Goal: Task Accomplishment & Management: Manage account settings

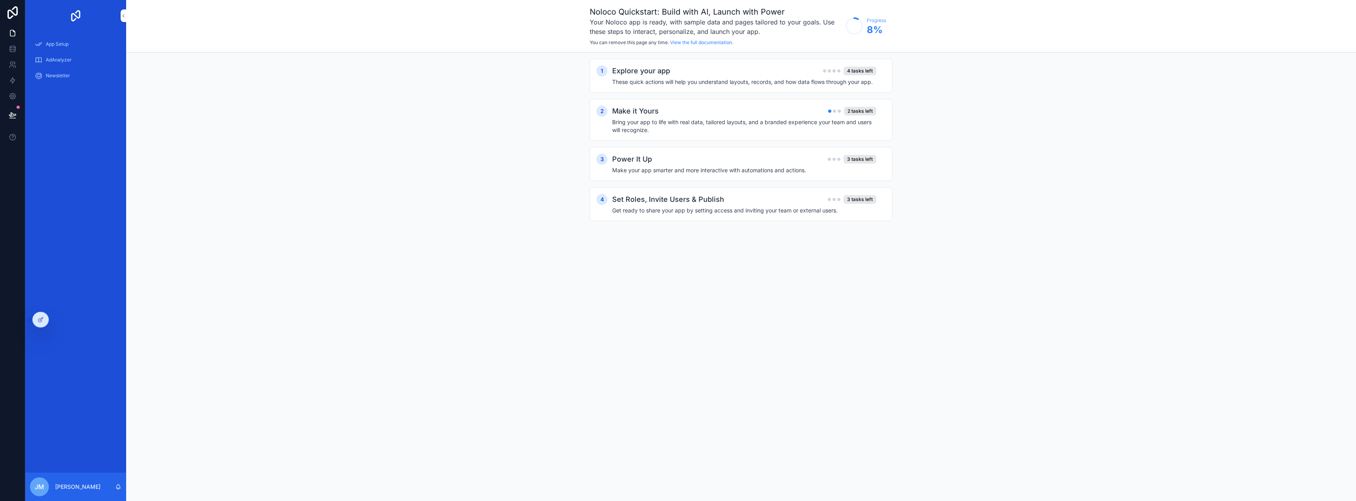
click at [53, 66] on div "AdAnalyzer" at bounding box center [76, 60] width 82 height 13
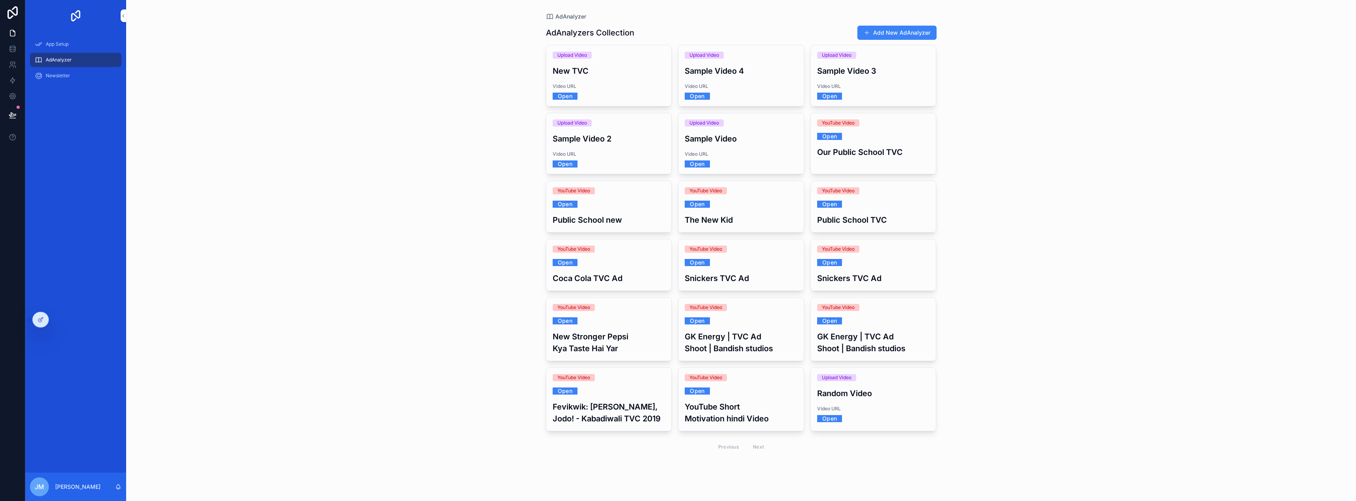
click at [69, 84] on div "App Setup AdAnalyzer Newsletter" at bounding box center [75, 62] width 101 height 61
click at [68, 76] on span "Newsletter" at bounding box center [58, 76] width 24 height 6
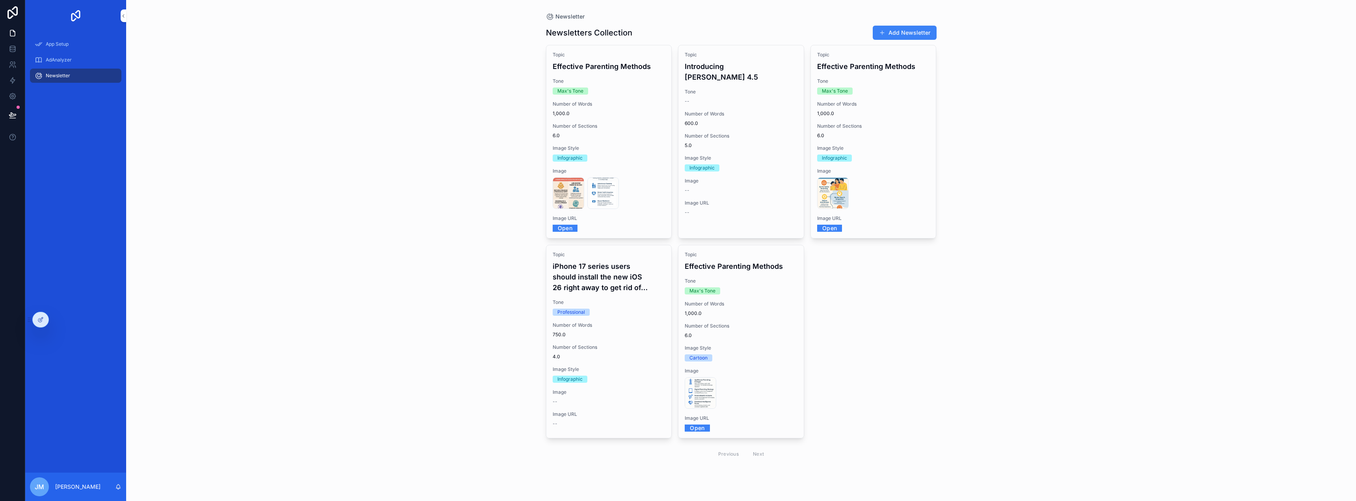
click at [732, 58] on div "Topic Introducing Claude Sonnet 4.5" at bounding box center [740, 67] width 113 height 31
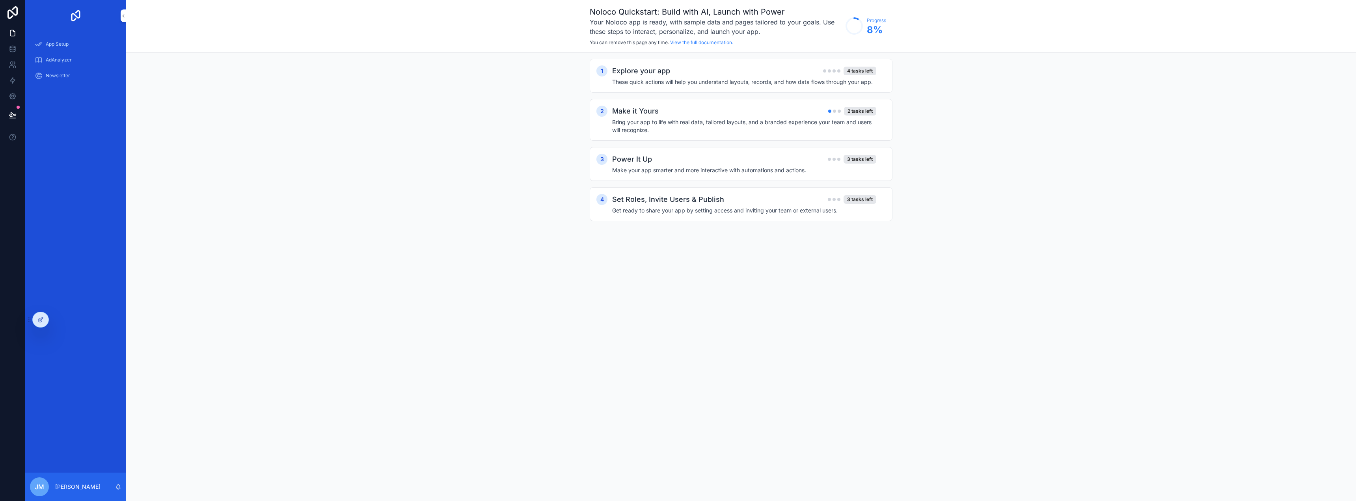
click at [67, 80] on div "Newsletter" at bounding box center [76, 75] width 82 height 13
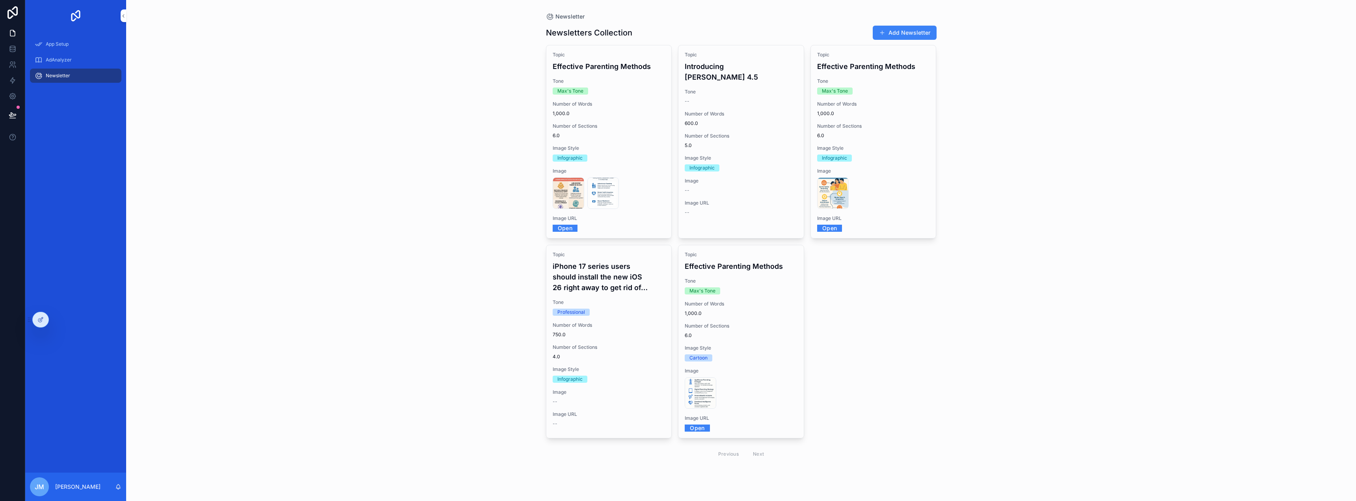
click at [741, 89] on div "Tone --" at bounding box center [740, 97] width 113 height 16
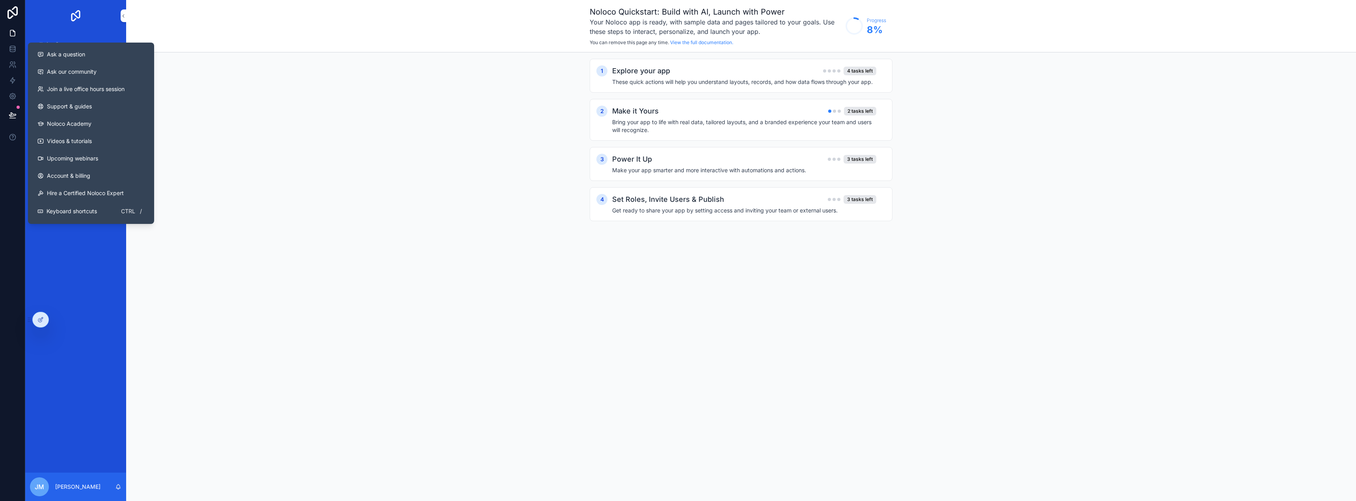
click at [241, 65] on div "1 Explore your app 4 tasks left These quick actions will help you understand la…" at bounding box center [740, 147] width 1229 height 191
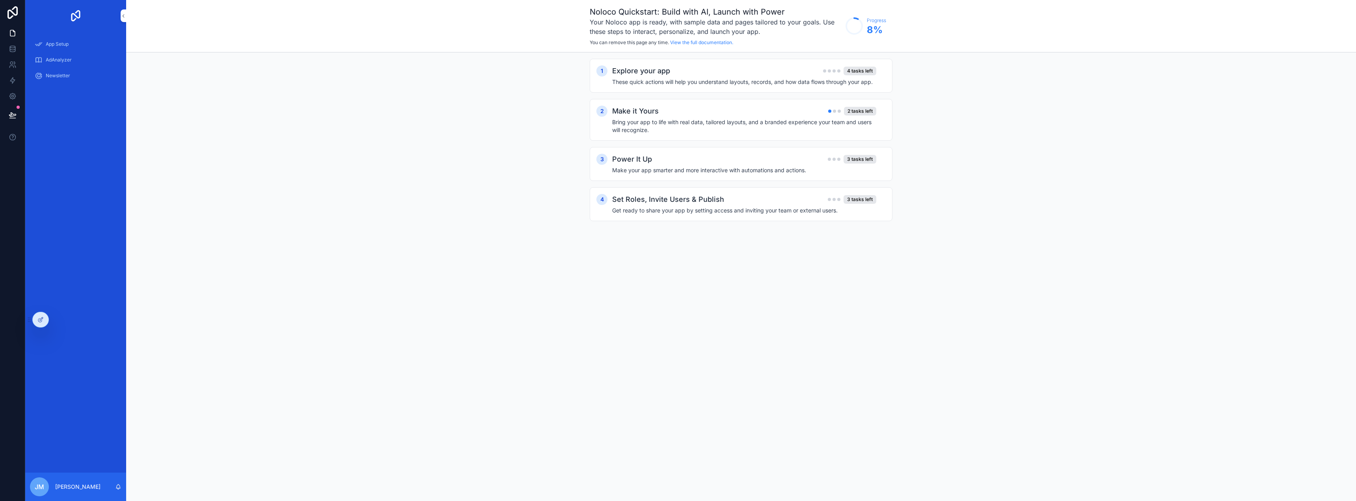
click at [41, 319] on icon at bounding box center [40, 319] width 6 height 6
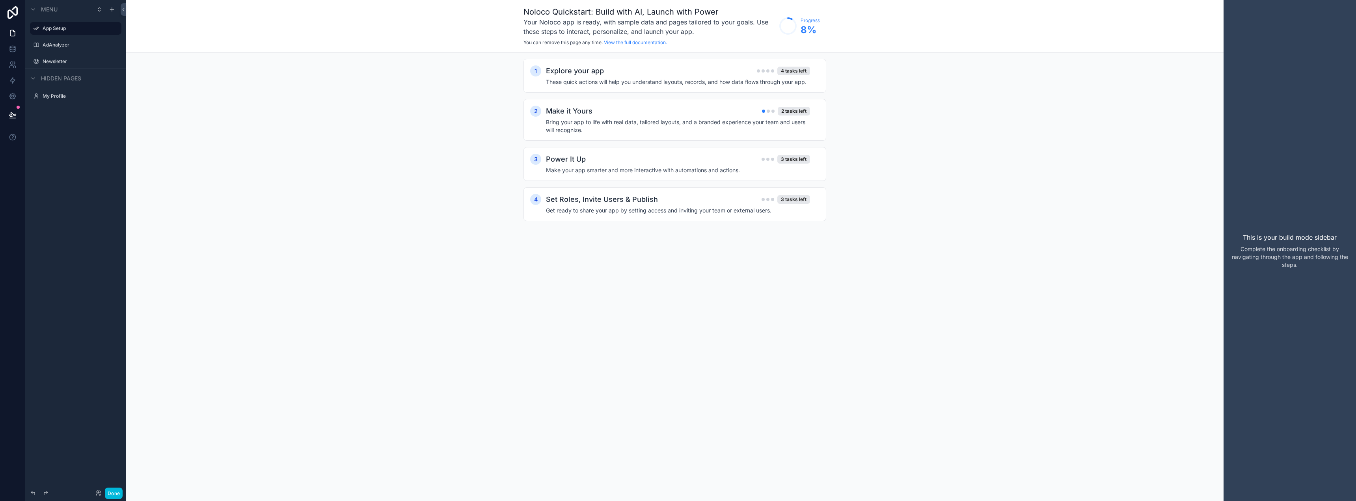
click at [79, 59] on label "Newsletter" at bounding box center [80, 61] width 74 height 6
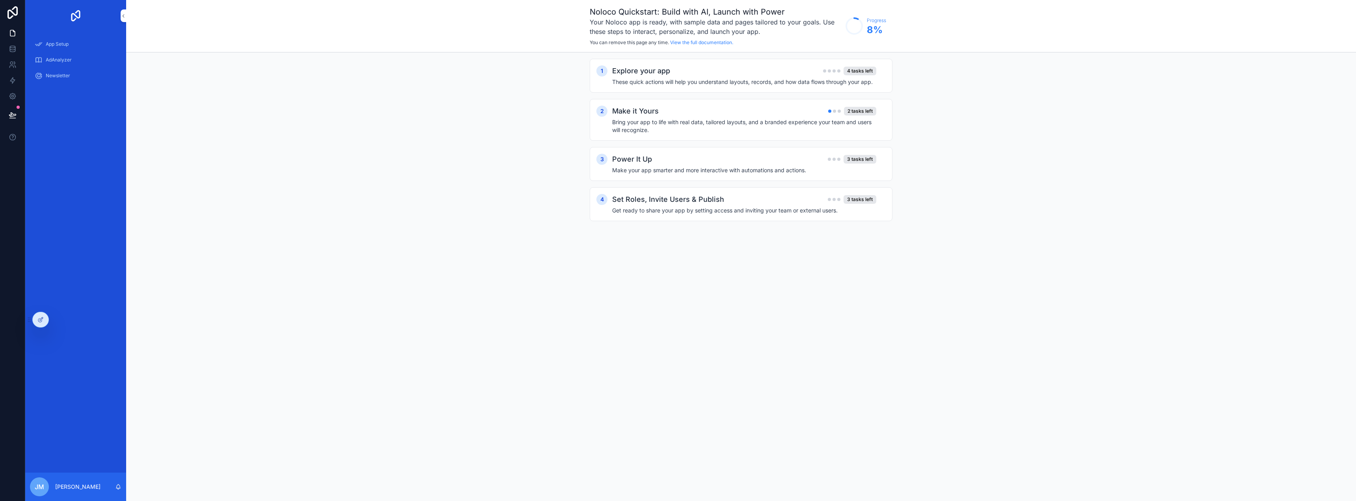
click at [72, 75] on div "Newsletter" at bounding box center [76, 75] width 82 height 13
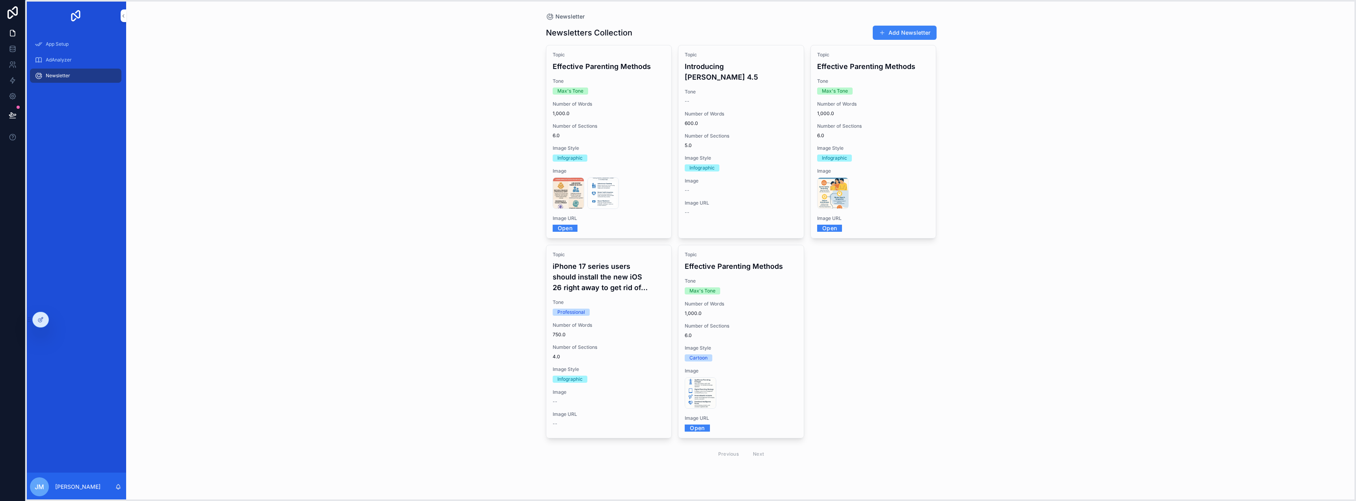
click at [32, 318] on icon at bounding box center [29, 319] width 6 height 6
click at [35, 319] on div at bounding box center [41, 319] width 16 height 15
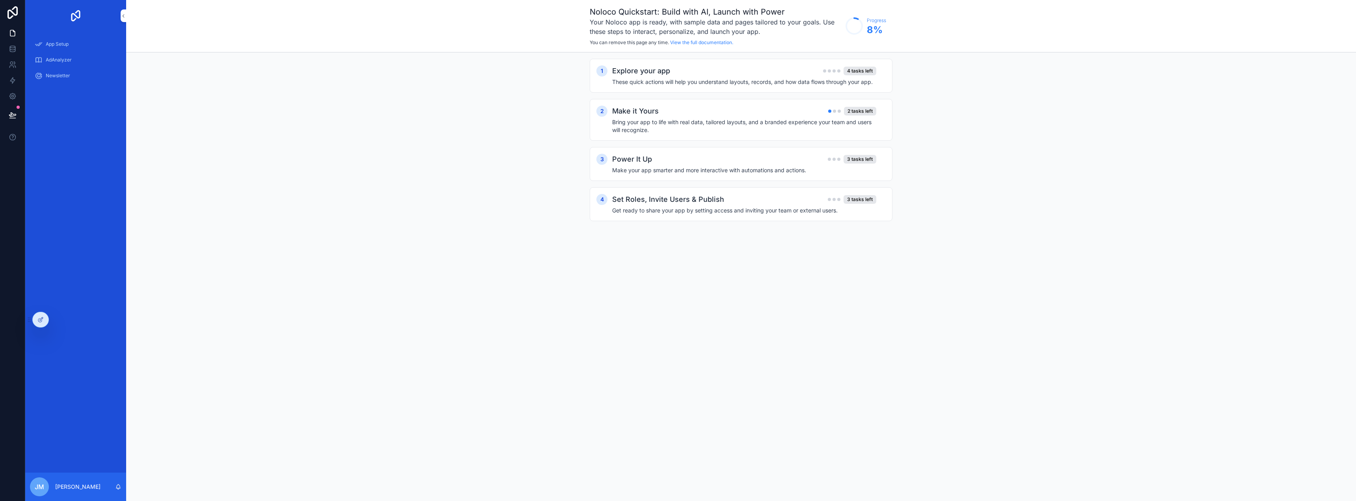
click at [46, 318] on div at bounding box center [41, 319] width 16 height 15
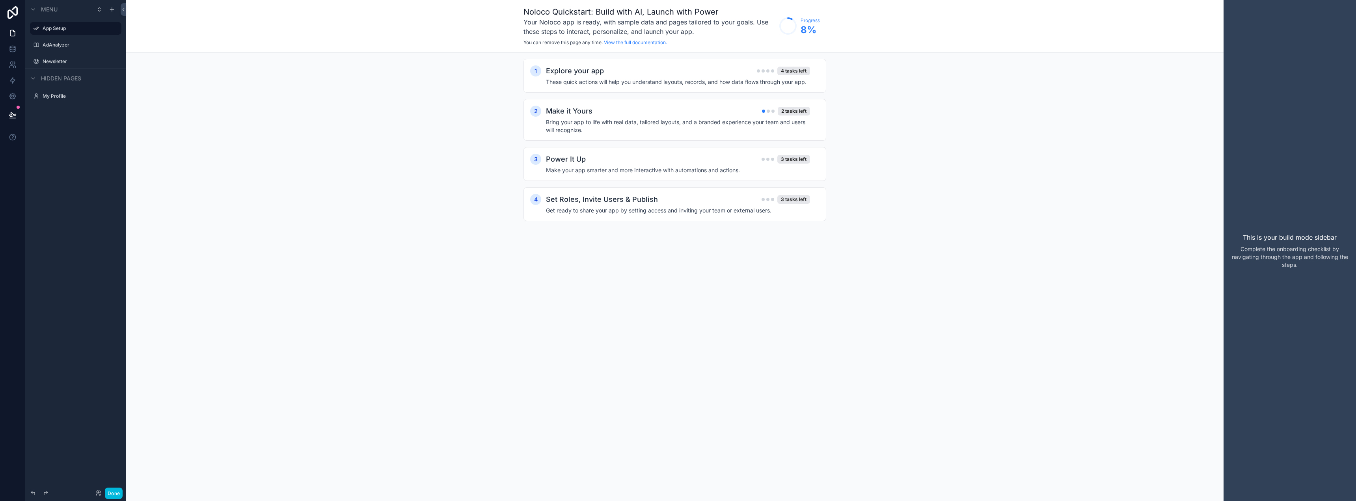
click at [110, 9] on icon "scrollable content" at bounding box center [112, 9] width 6 height 6
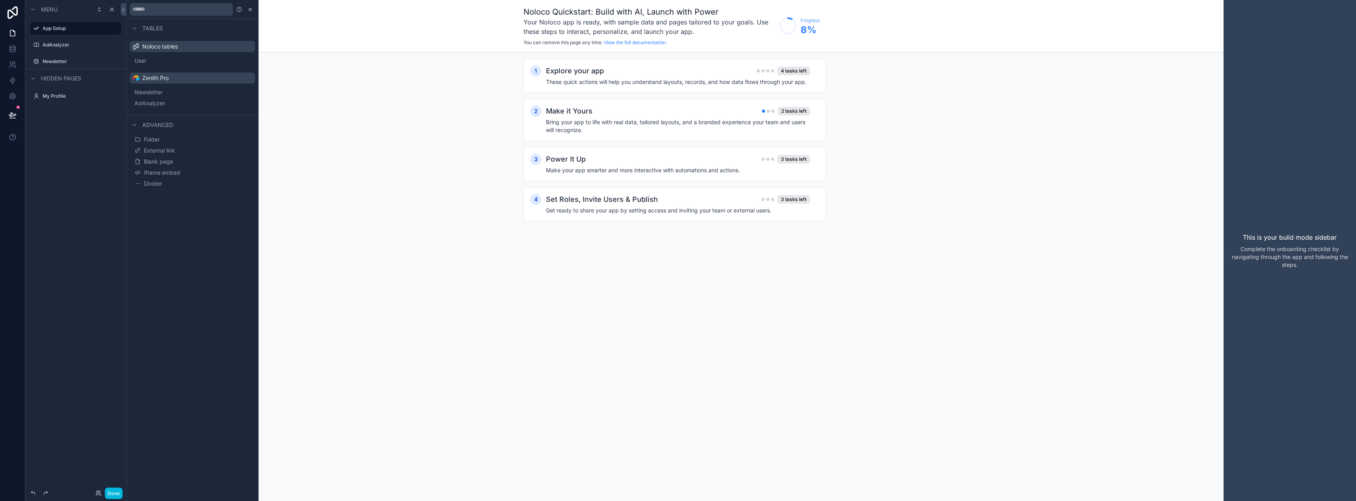
click at [162, 89] on span "Newsletter" at bounding box center [148, 92] width 28 height 8
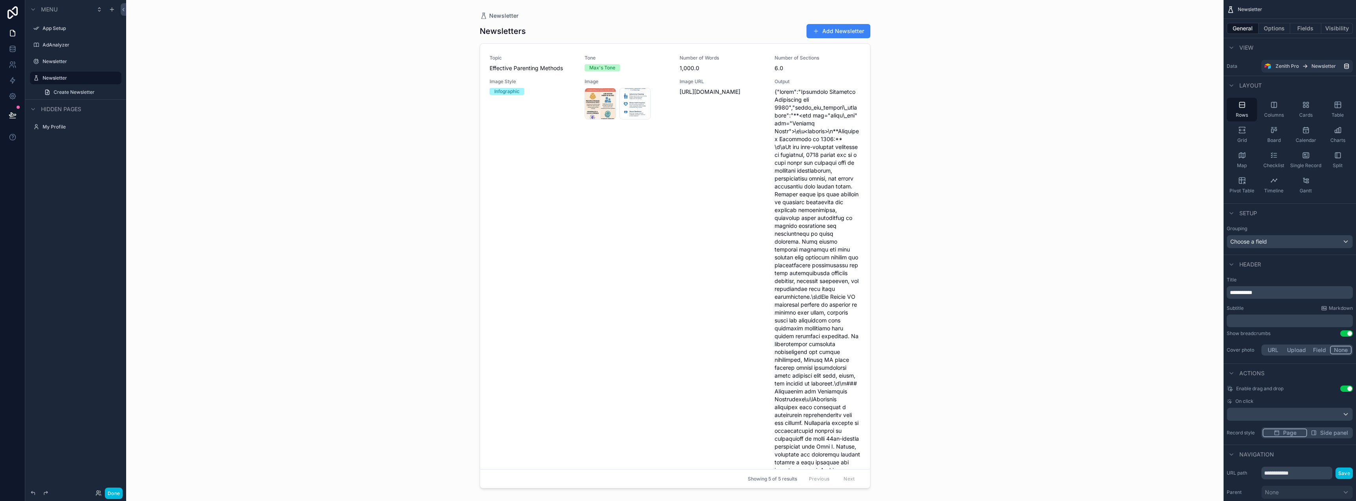
click at [1313, 112] on div "Cards" at bounding box center [1305, 110] width 30 height 24
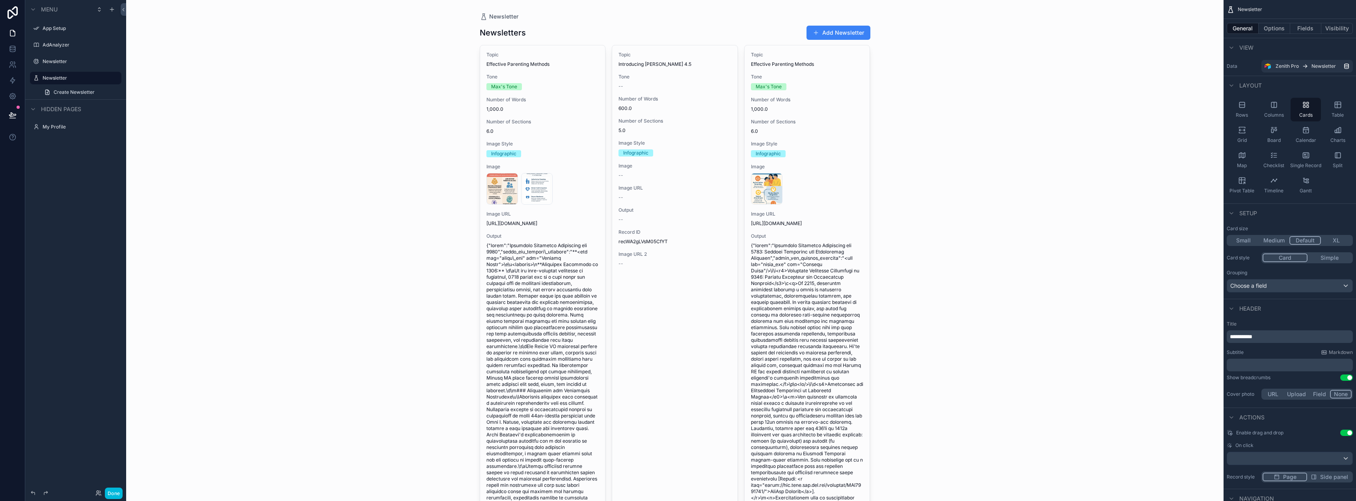
click at [1305, 30] on button "Fields" at bounding box center [1306, 28] width 32 height 11
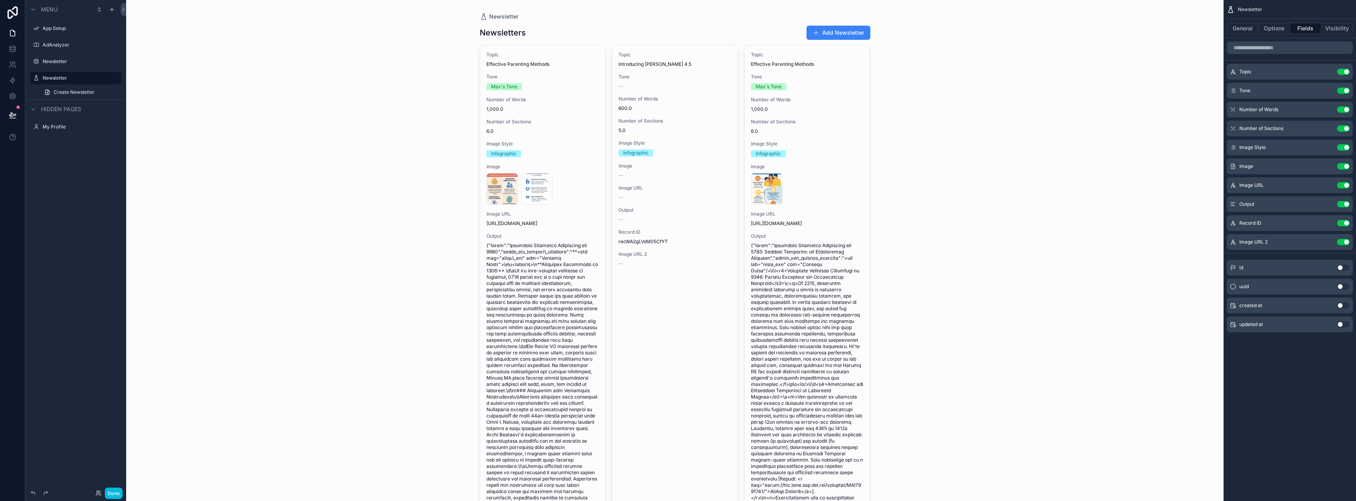
click at [1339, 242] on button "Use setting" at bounding box center [1343, 242] width 13 height 6
click at [1341, 225] on button "Use setting" at bounding box center [1343, 223] width 13 height 6
click at [1341, 225] on div "id Use setting" at bounding box center [1289, 230] width 126 height 16
click at [1341, 203] on button "Use setting" at bounding box center [1343, 204] width 13 height 6
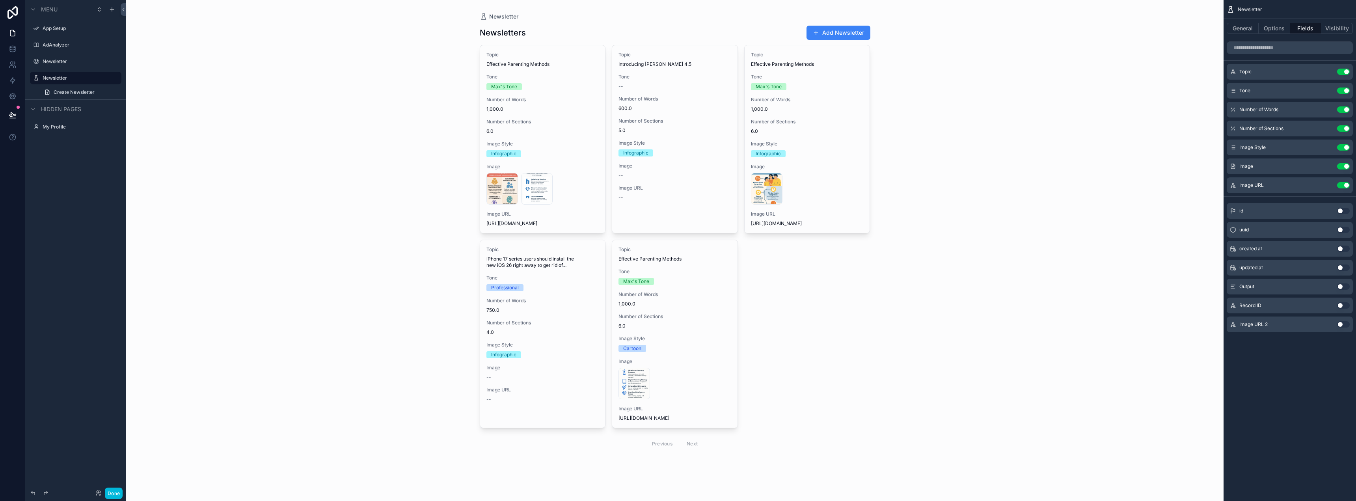
click at [992, 133] on div "Newsletter Newsletters Add Newsletter Topic Effective Parenting Methods Tone Ma…" at bounding box center [674, 250] width 1097 height 501
click at [575, 60] on div "scrollable content" at bounding box center [674, 239] width 403 height 478
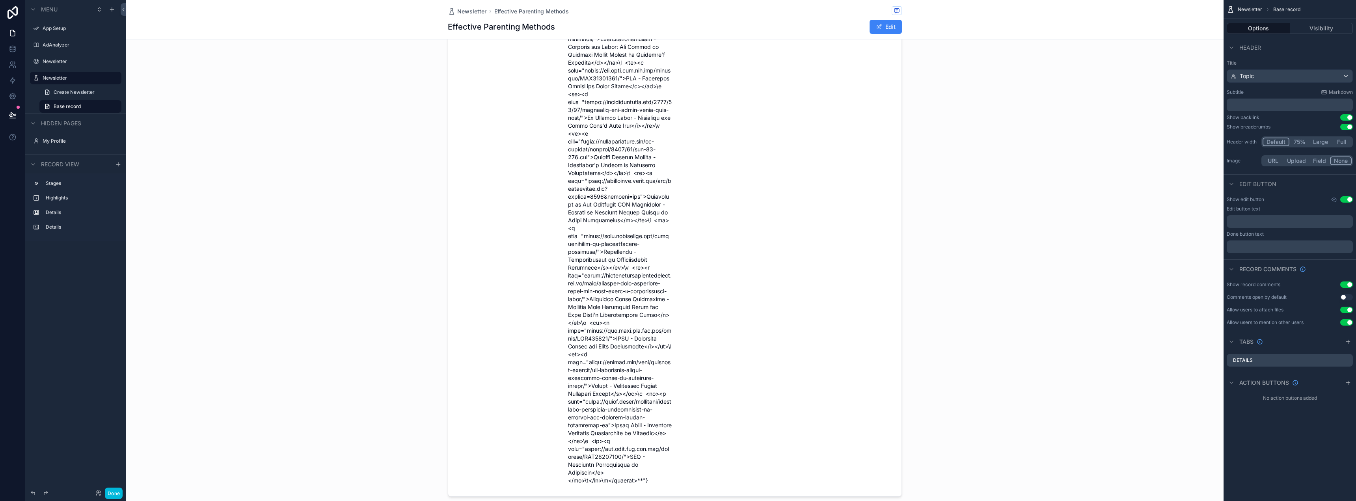
scroll to position [1734, 0]
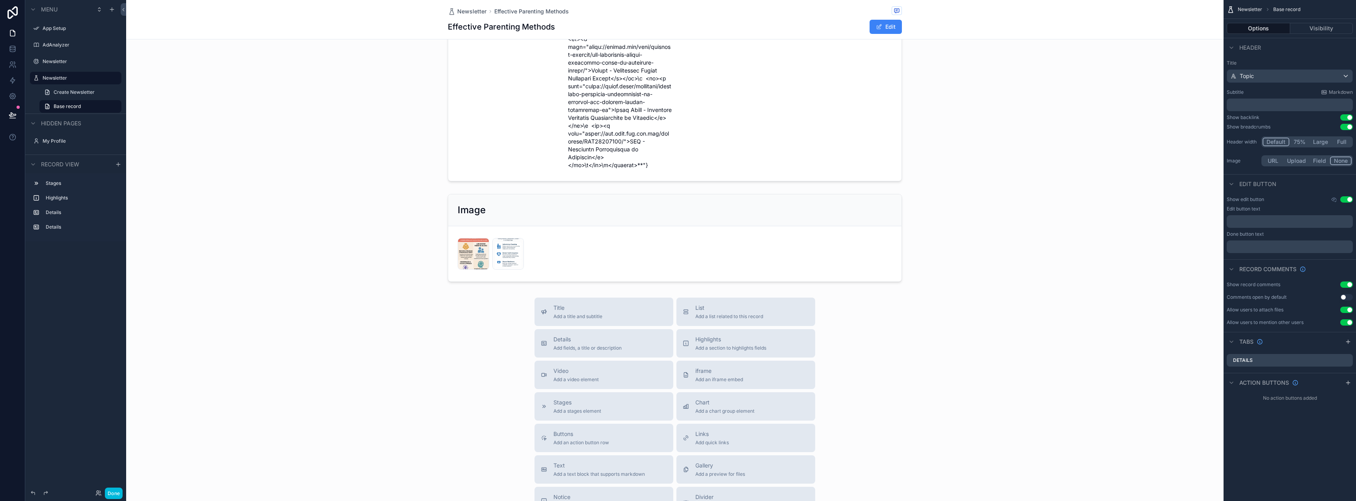
click at [647, 203] on div "scrollable content" at bounding box center [674, 238] width 1097 height 94
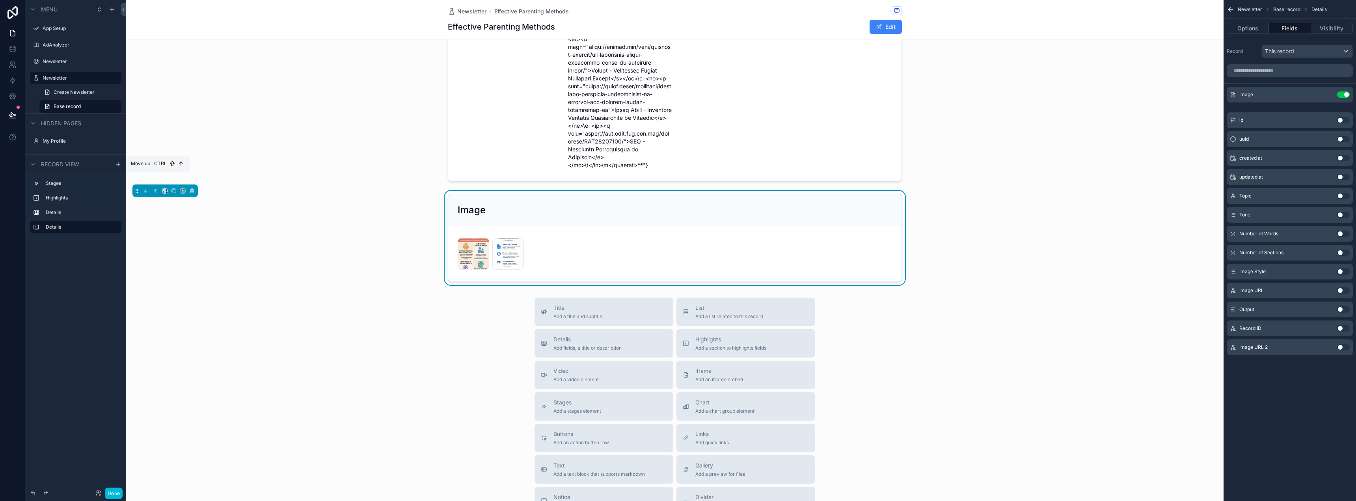
click at [153, 188] on icon "scrollable content" at bounding box center [156, 191] width 6 height 6
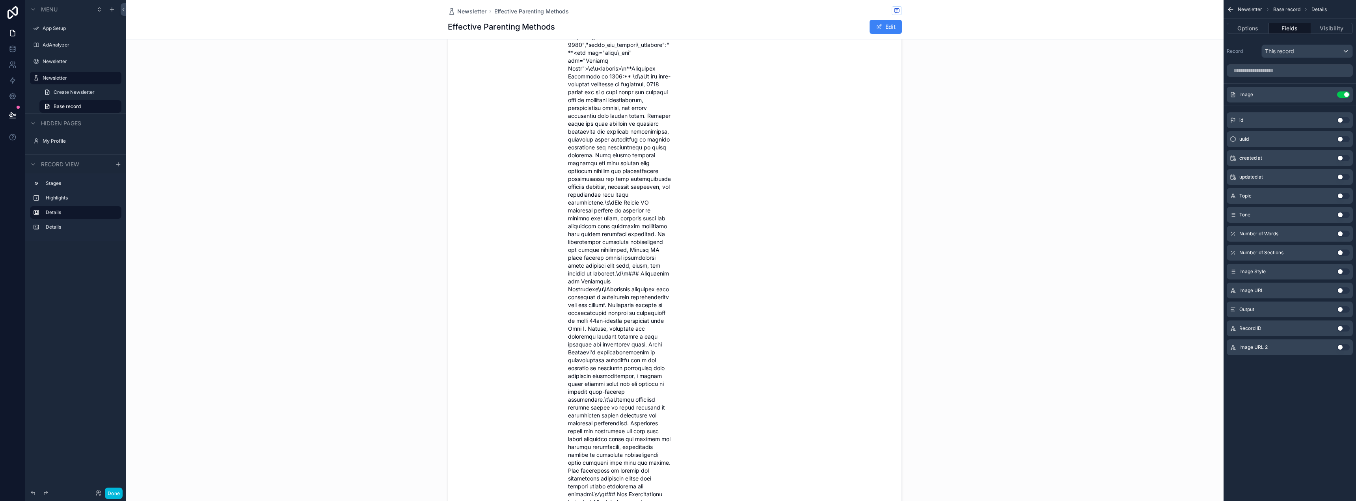
scroll to position [0, 0]
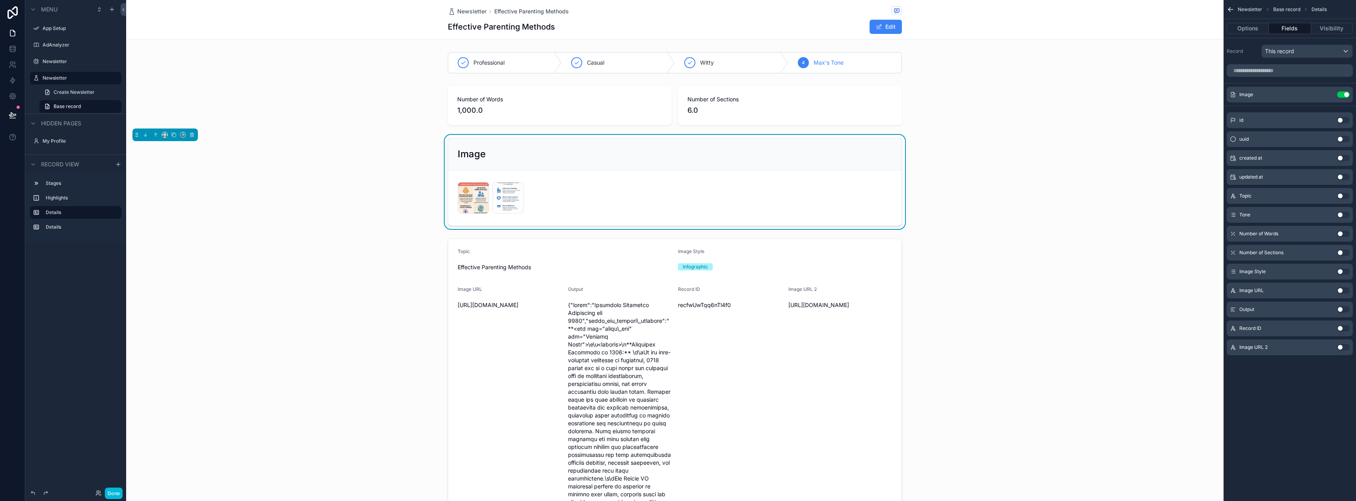
click at [741, 100] on div "scrollable content" at bounding box center [674, 106] width 1097 height 46
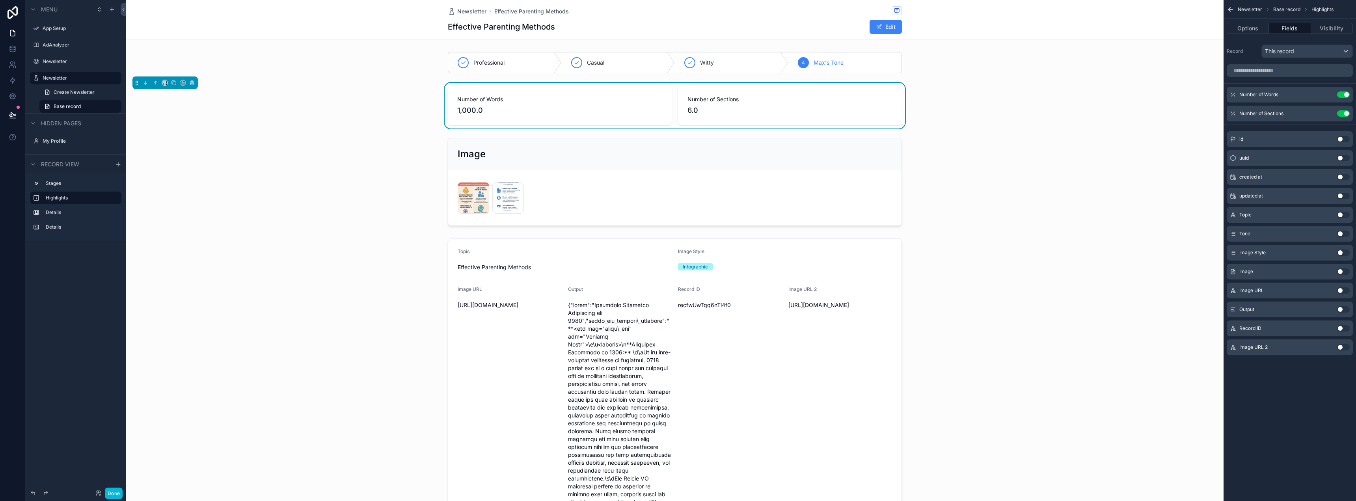
click at [1340, 232] on button "Use setting" at bounding box center [1343, 234] width 13 height 6
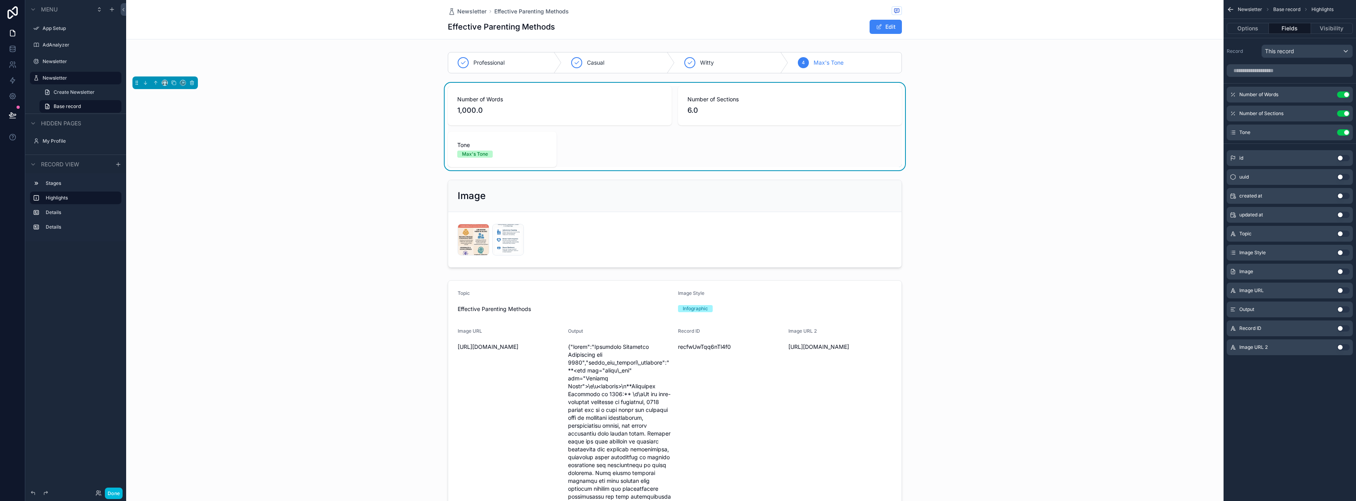
click at [742, 130] on div "Number of Words 1,000.0 Number of Sections 6.0 Tone Max's Tone" at bounding box center [675, 126] width 454 height 81
click at [1251, 30] on button "Options" at bounding box center [1247, 28] width 42 height 11
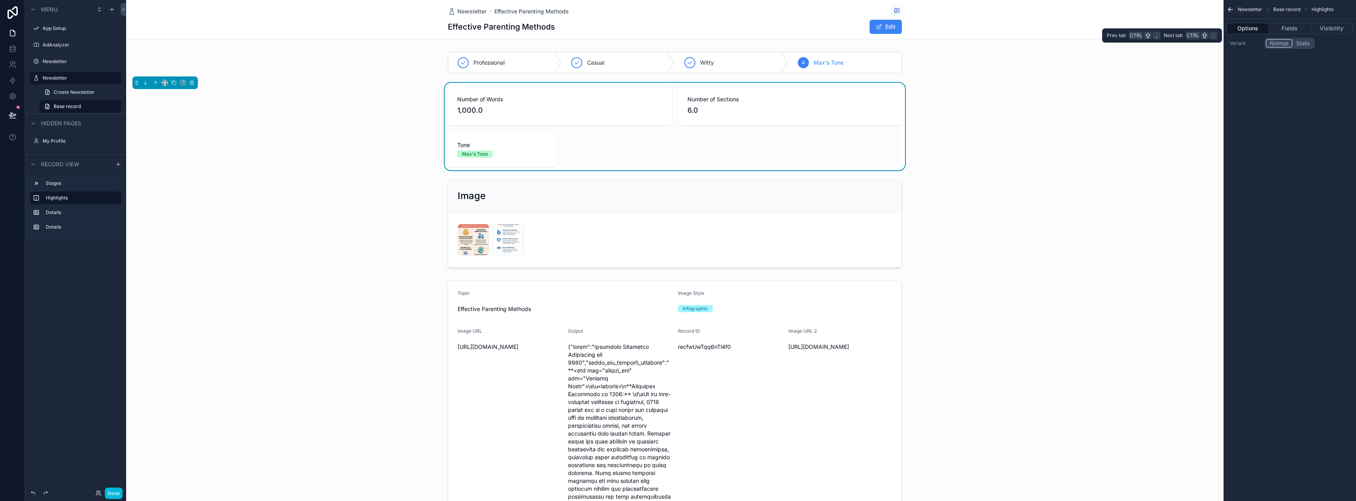
click at [1302, 30] on button "Fields" at bounding box center [1289, 28] width 42 height 11
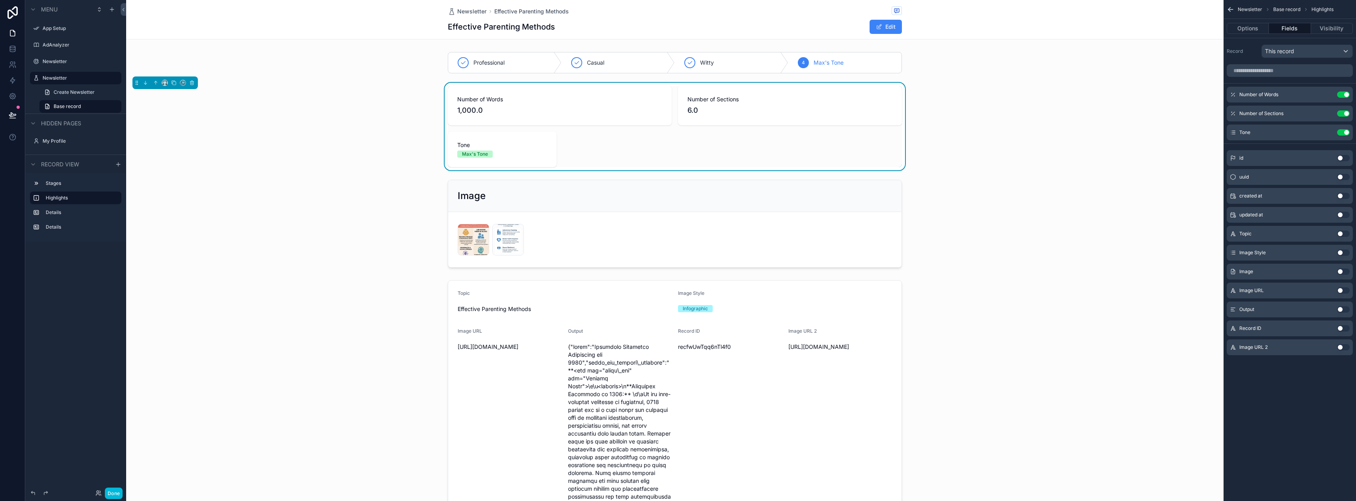
click at [0, 0] on icon "scrollable content" at bounding box center [0, 0] width 0 height 0
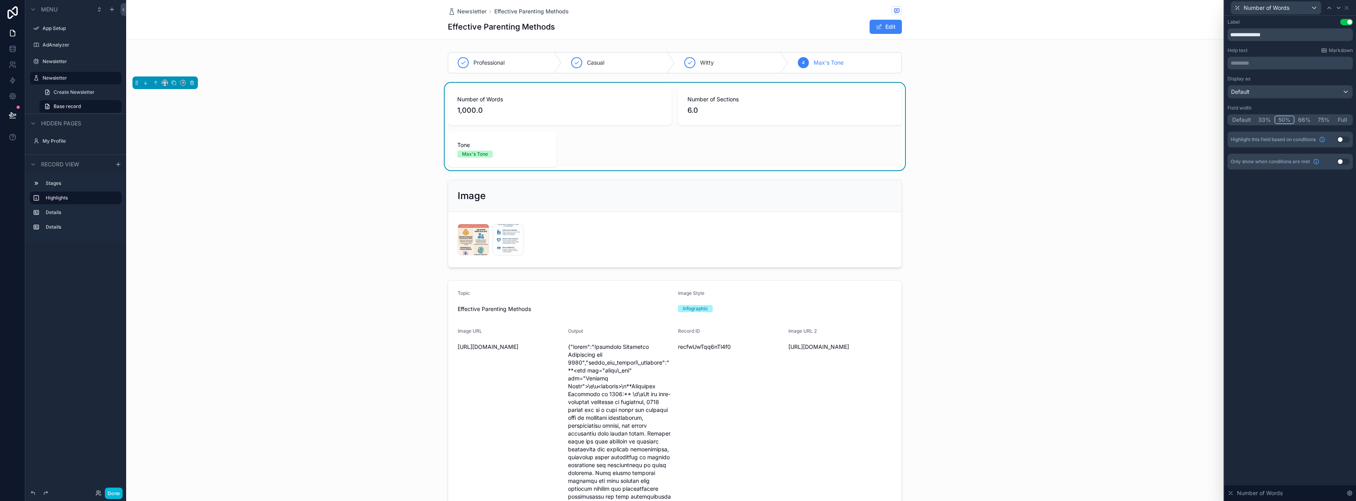
click at [1266, 120] on button "33%" at bounding box center [1264, 119] width 20 height 9
click at [1348, 7] on icon at bounding box center [1346, 8] width 6 height 6
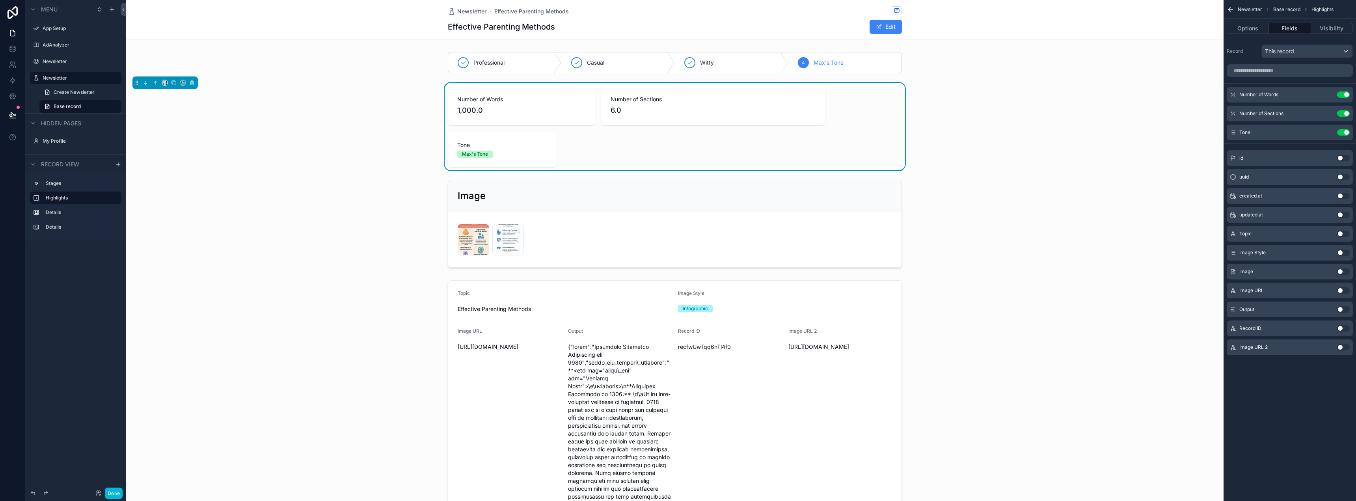
click at [0, 0] on icon "scrollable content" at bounding box center [0, 0] width 0 height 0
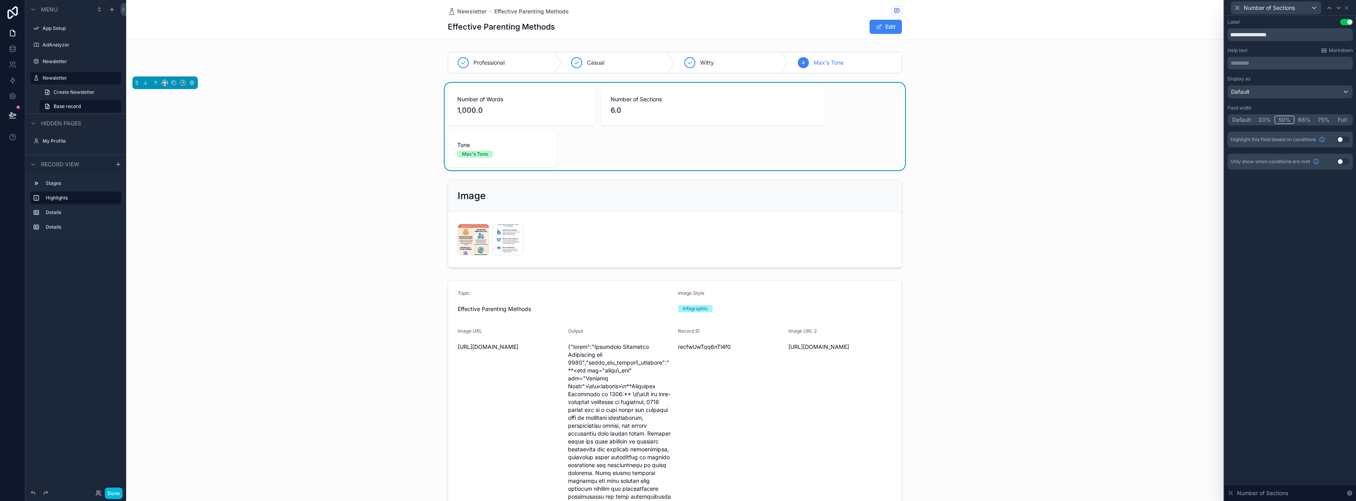
click at [1264, 119] on button "33%" at bounding box center [1264, 119] width 20 height 9
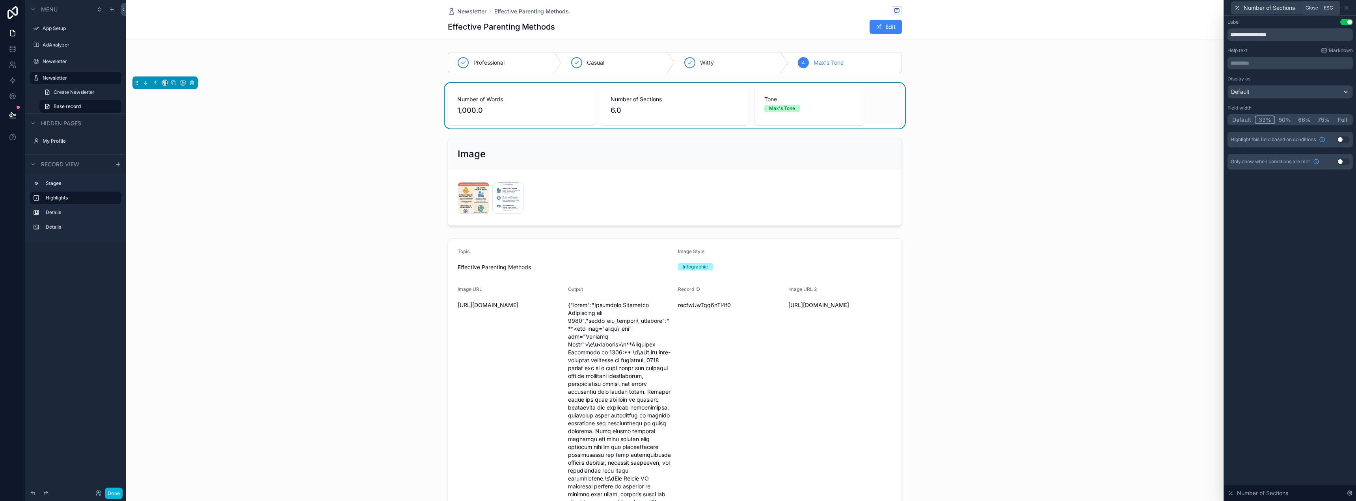
click at [1344, 6] on icon at bounding box center [1346, 8] width 6 height 6
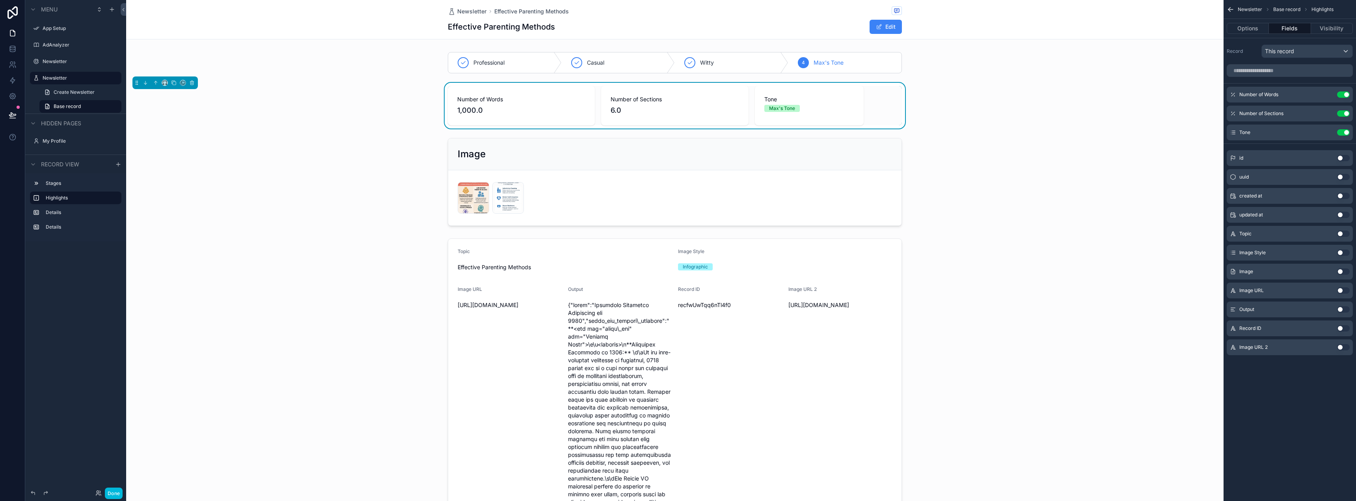
click at [0, 0] on icon "scrollable content" at bounding box center [0, 0] width 0 height 0
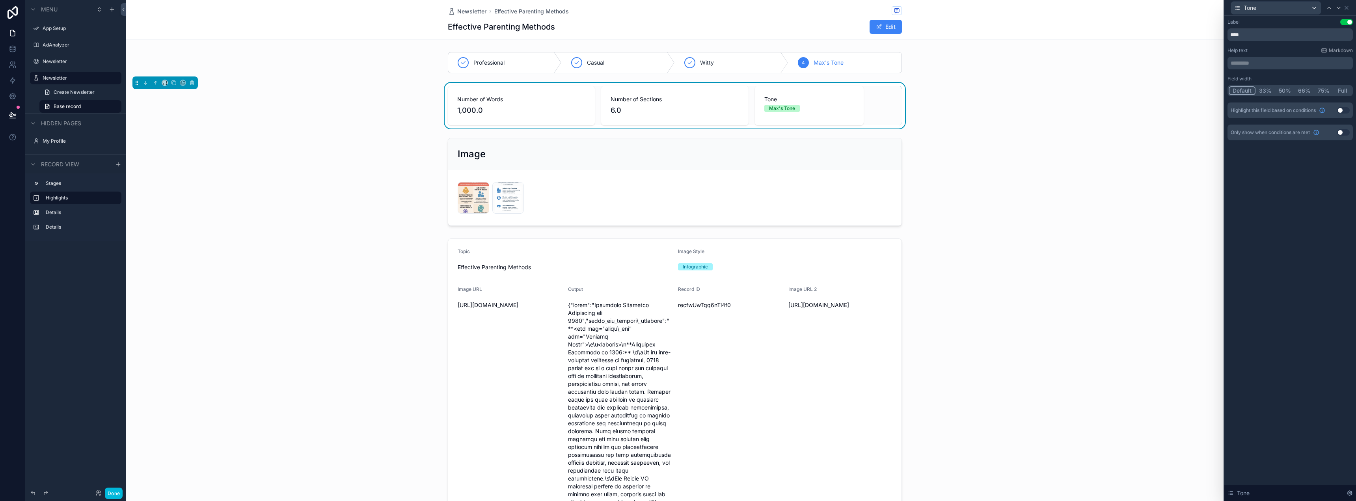
click at [1267, 91] on button "33%" at bounding box center [1265, 90] width 20 height 9
click at [1345, 8] on icon at bounding box center [1346, 8] width 6 height 6
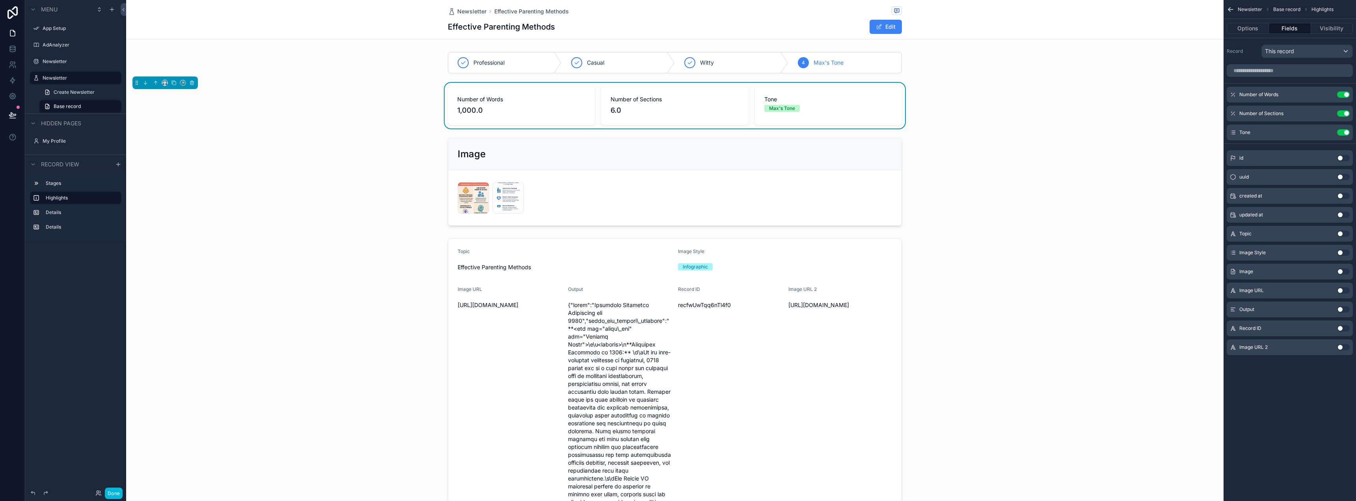
click at [1014, 86] on div "Number of Words 1,000.0 Number of Sections 6.0 Tone Max's Tone" at bounding box center [674, 106] width 1097 height 46
click at [629, 162] on div "scrollable content" at bounding box center [674, 182] width 1097 height 94
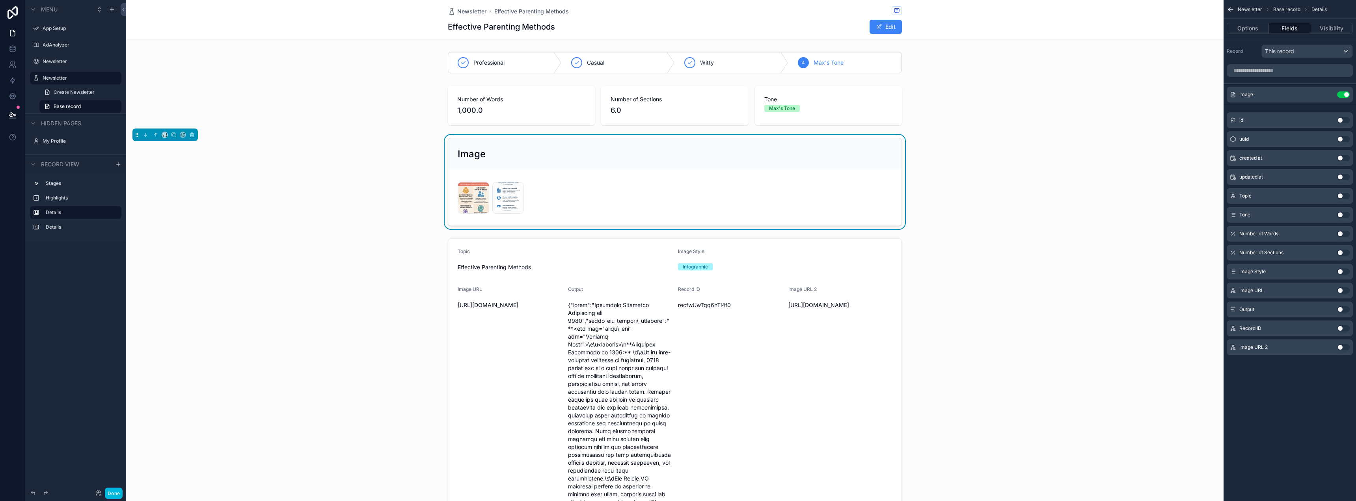
click at [0, 0] on icon "scrollable content" at bounding box center [0, 0] width 0 height 0
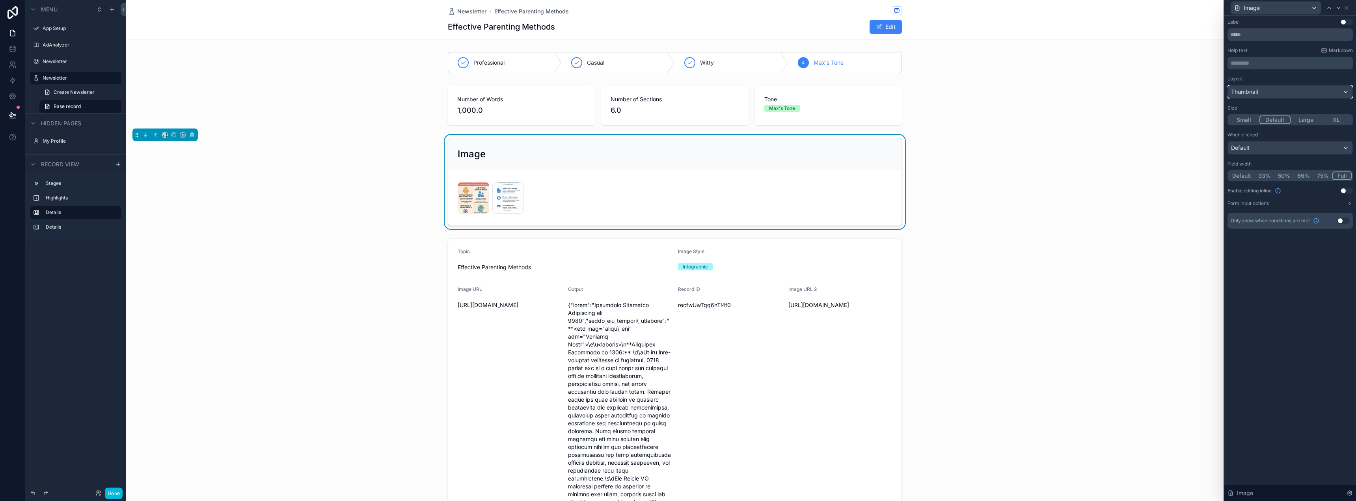
click at [1309, 95] on div "Thumbnail" at bounding box center [1289, 92] width 125 height 13
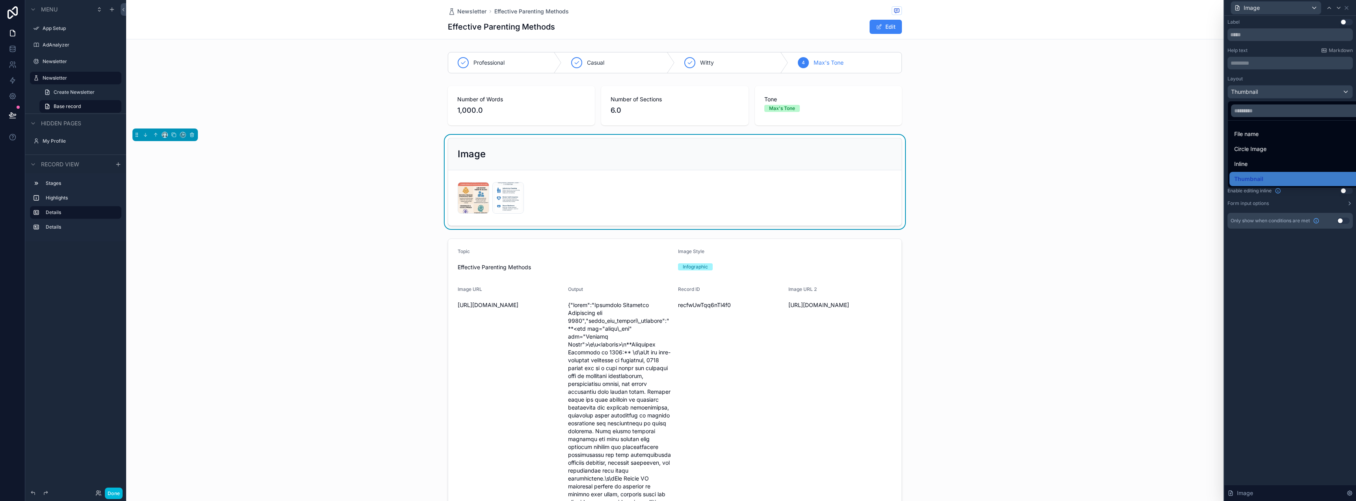
click at [1263, 242] on div at bounding box center [1290, 250] width 132 height 501
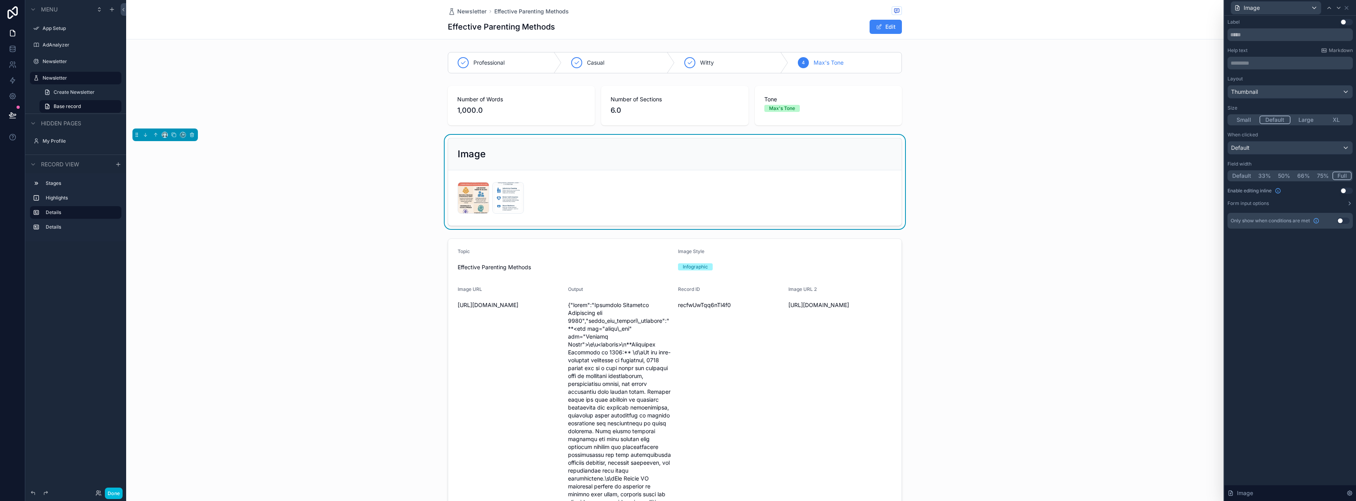
click at [1306, 115] on button "Large" at bounding box center [1305, 119] width 31 height 9
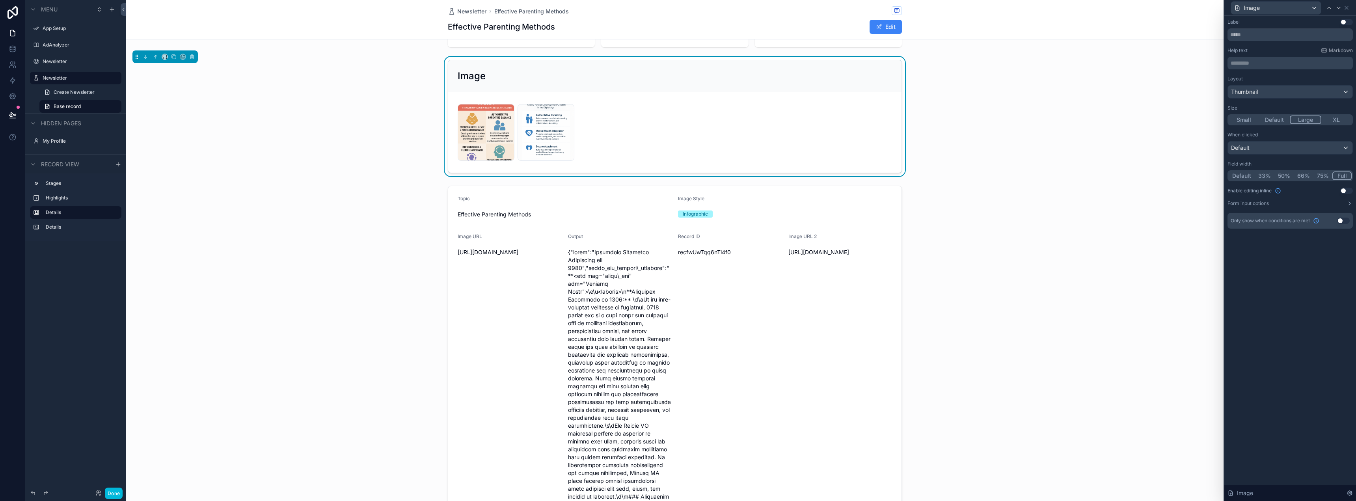
scroll to position [79, 0]
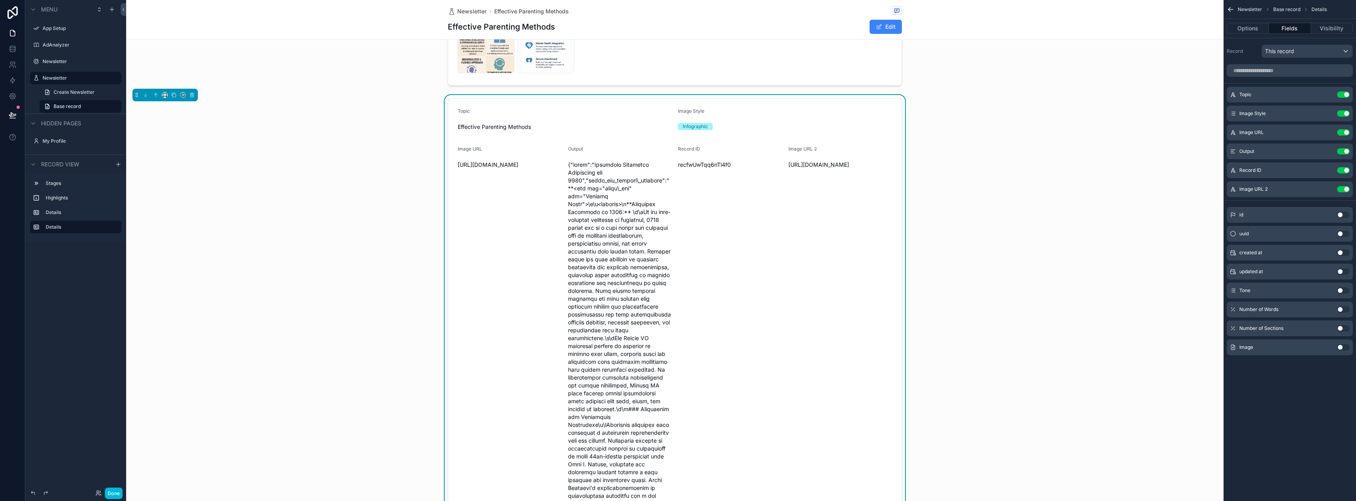
scroll to position [158, 0]
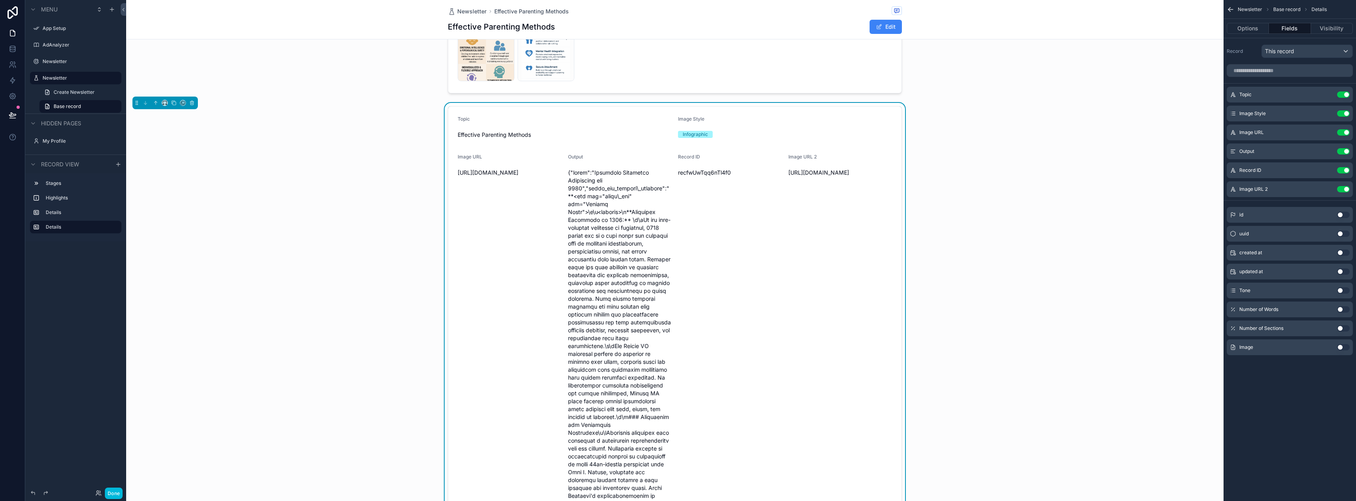
click at [0, 0] on icon "scrollable content" at bounding box center [0, 0] width 0 height 0
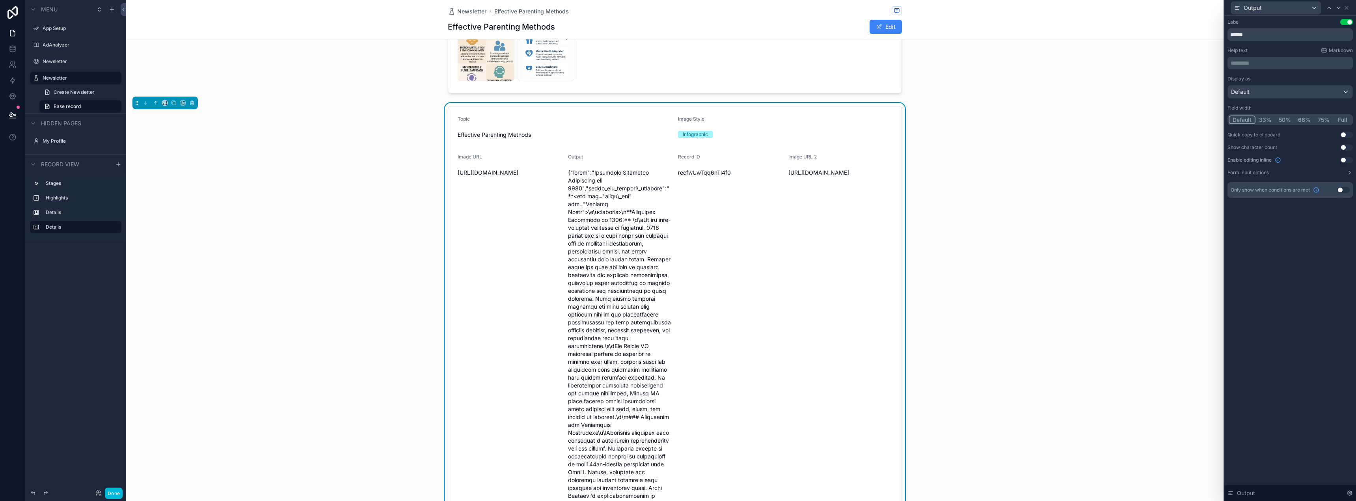
click at [1341, 121] on button "Full" at bounding box center [1342, 119] width 19 height 9
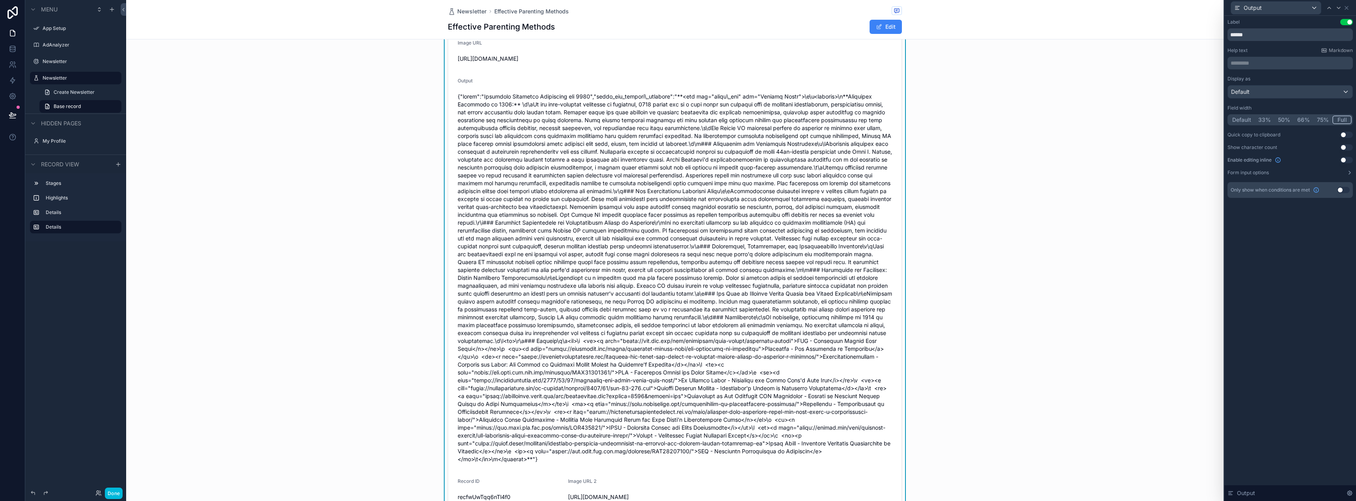
scroll to position [276, 0]
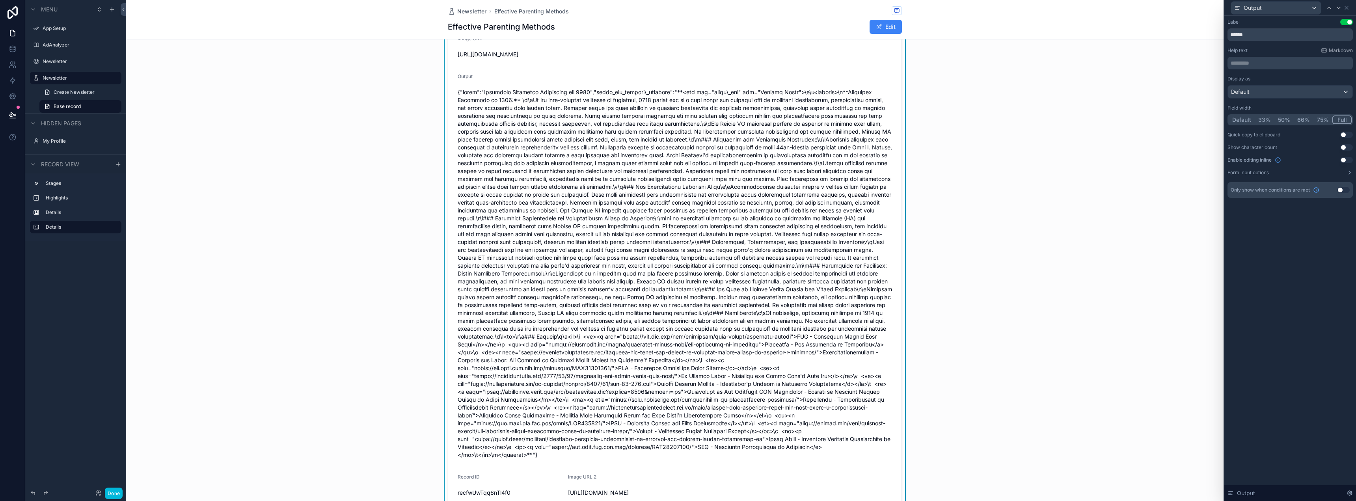
click at [809, 164] on span "scrollable content" at bounding box center [675, 273] width 434 height 370
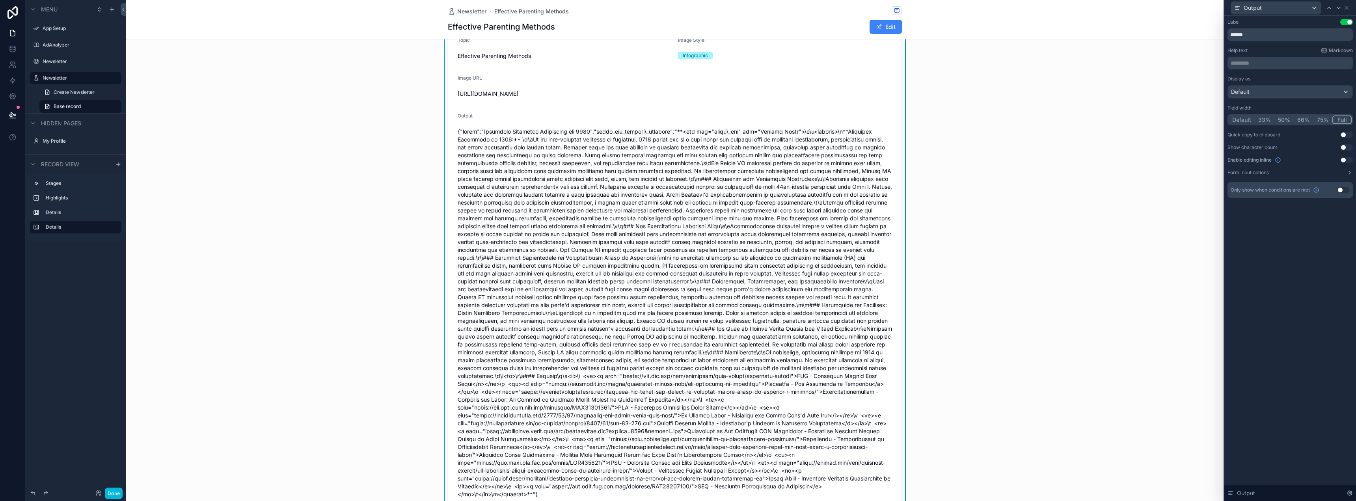
scroll to position [0, 0]
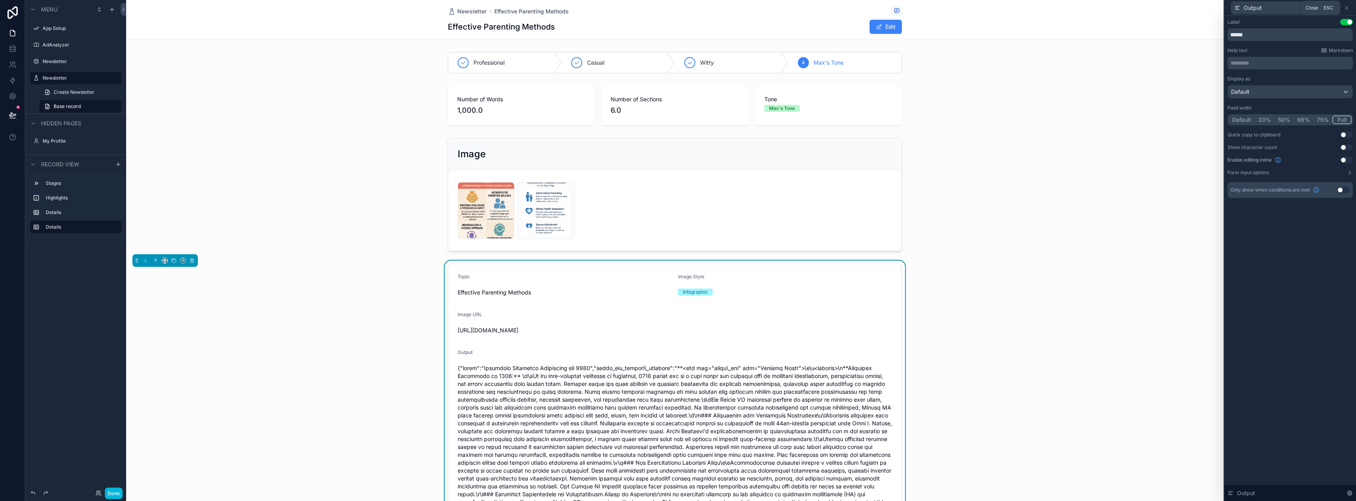
click at [1345, 7] on icon at bounding box center [1346, 8] width 6 height 6
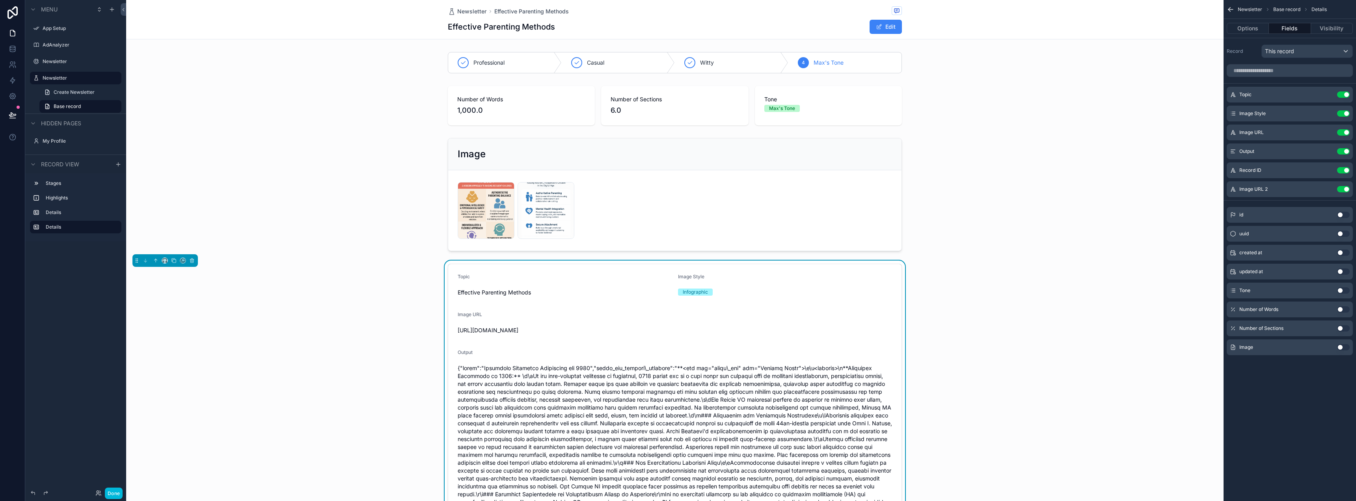
click at [0, 0] on icon "scrollable content" at bounding box center [0, 0] width 0 height 0
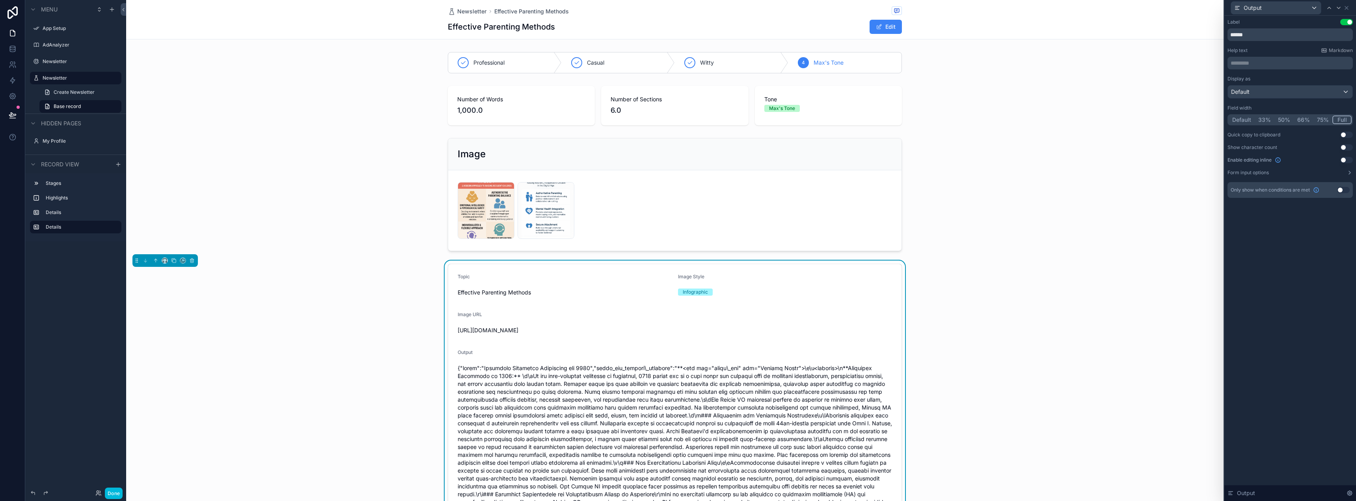
click at [1242, 64] on p "********* ﻿" at bounding box center [1290, 63] width 121 height 8
click at [1257, 63] on p "**" at bounding box center [1290, 63] width 121 height 8
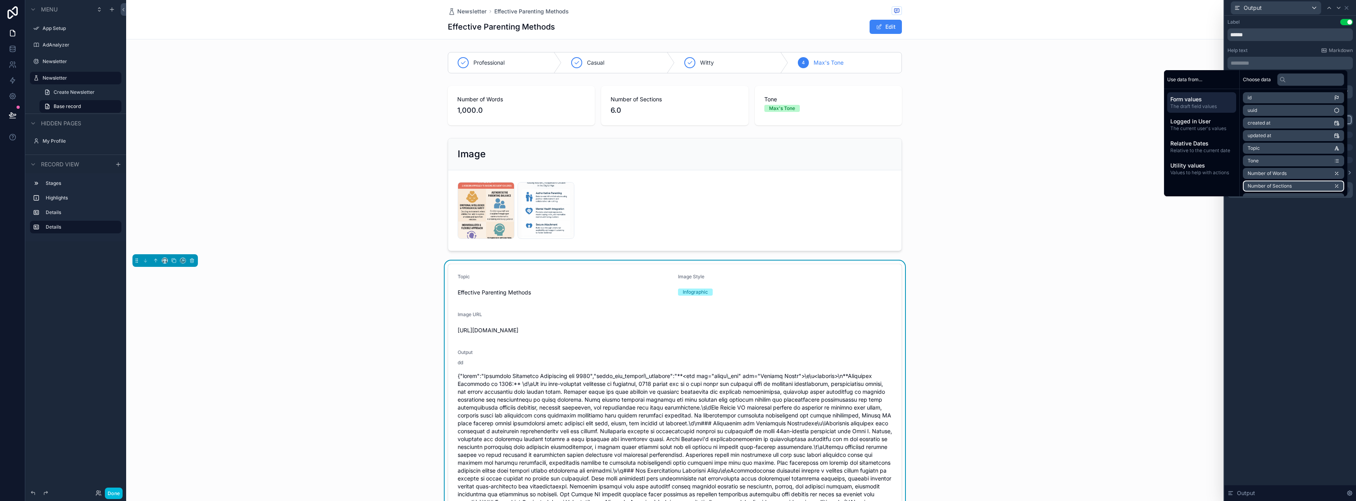
click at [1307, 307] on div "Label Use setting ****** Help text Markdown ********* ﻿ Display as Default Fiel…" at bounding box center [1290, 258] width 132 height 485
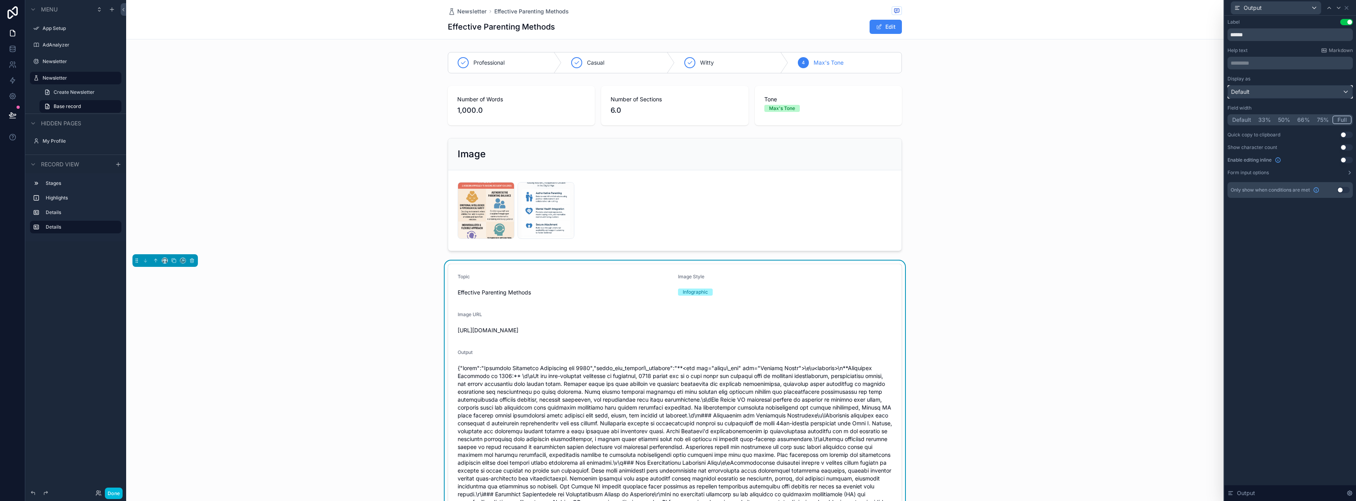
click at [1265, 92] on div "Default" at bounding box center [1289, 92] width 125 height 13
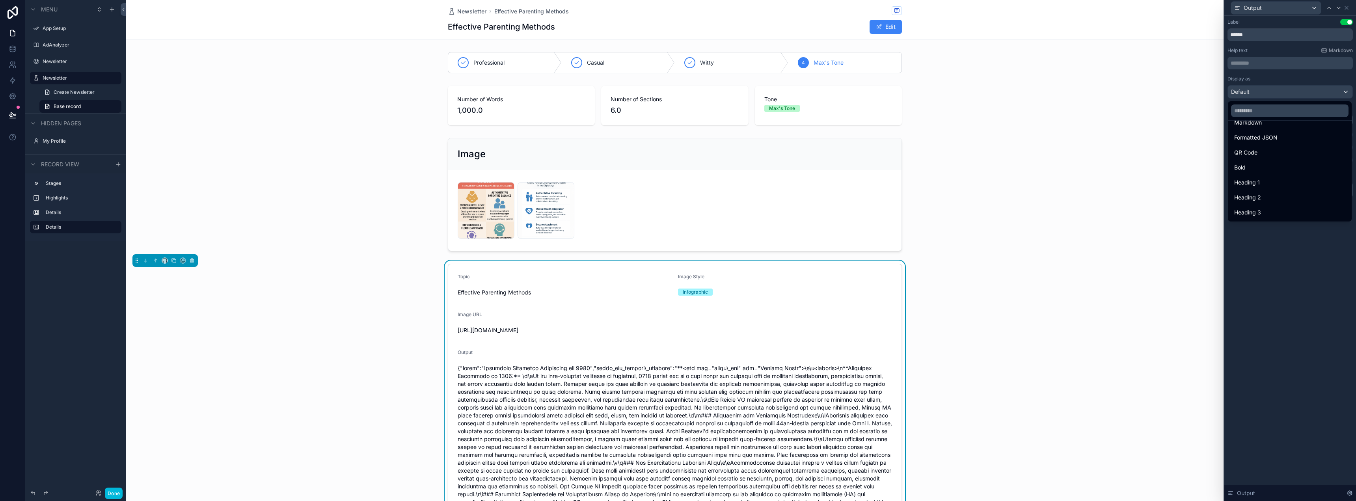
scroll to position [86, 0]
click at [1312, 299] on div at bounding box center [1290, 250] width 132 height 501
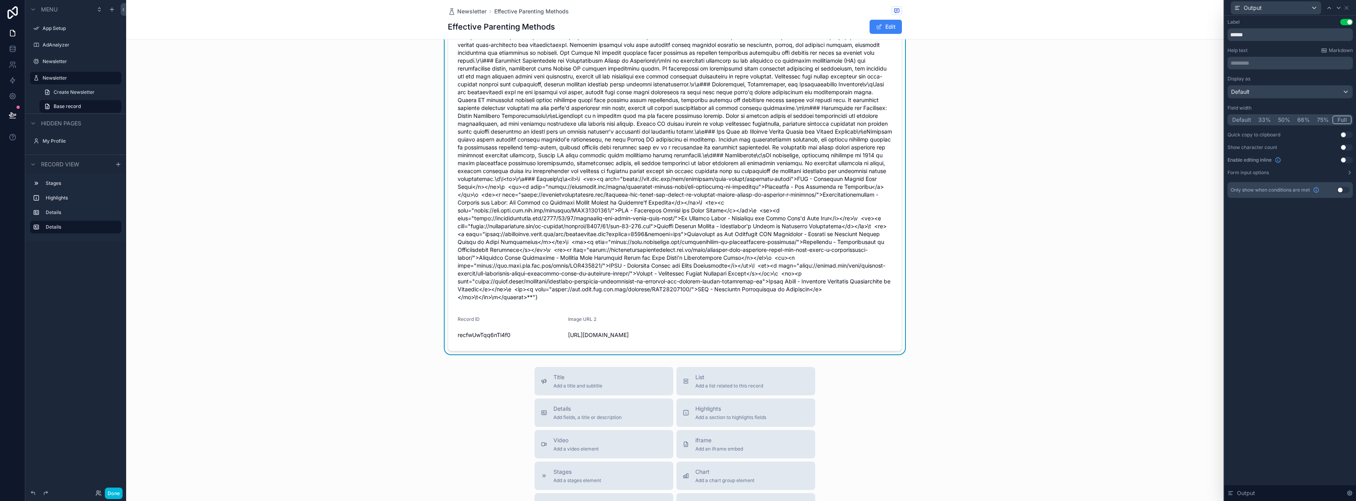
scroll to position [197, 0]
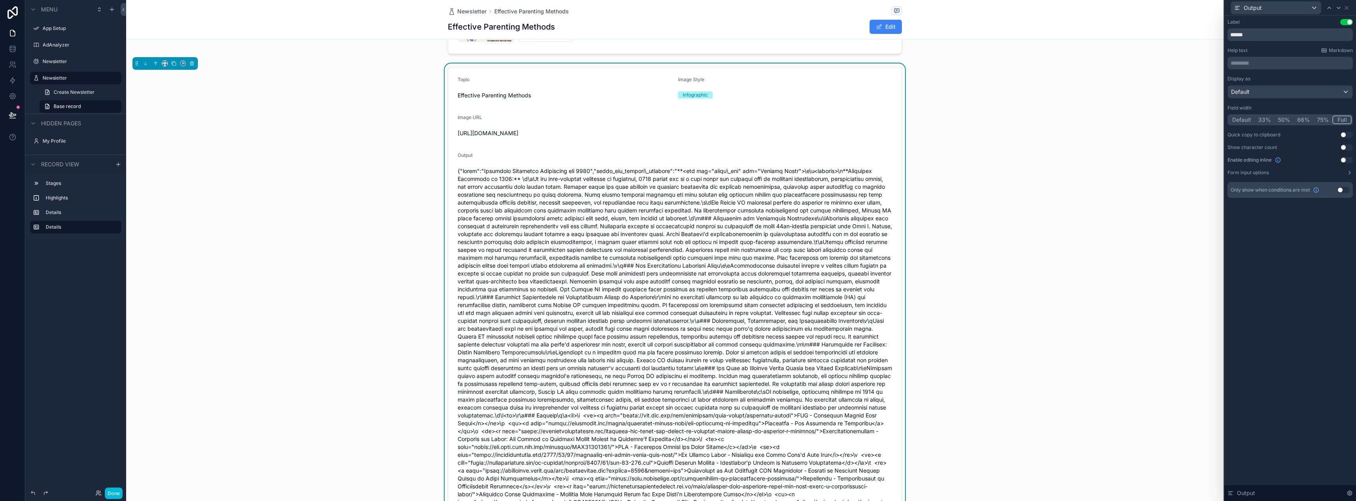
click at [1347, 147] on button "Use setting" at bounding box center [1346, 147] width 13 height 6
click at [1347, 135] on button "Use setting" at bounding box center [1346, 135] width 13 height 6
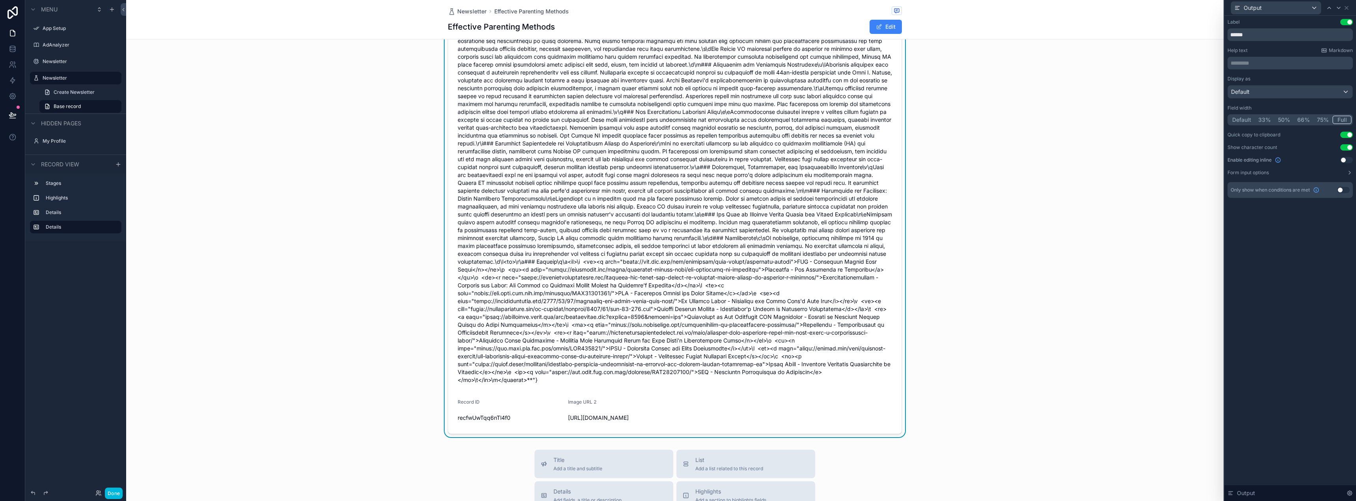
scroll to position [355, 0]
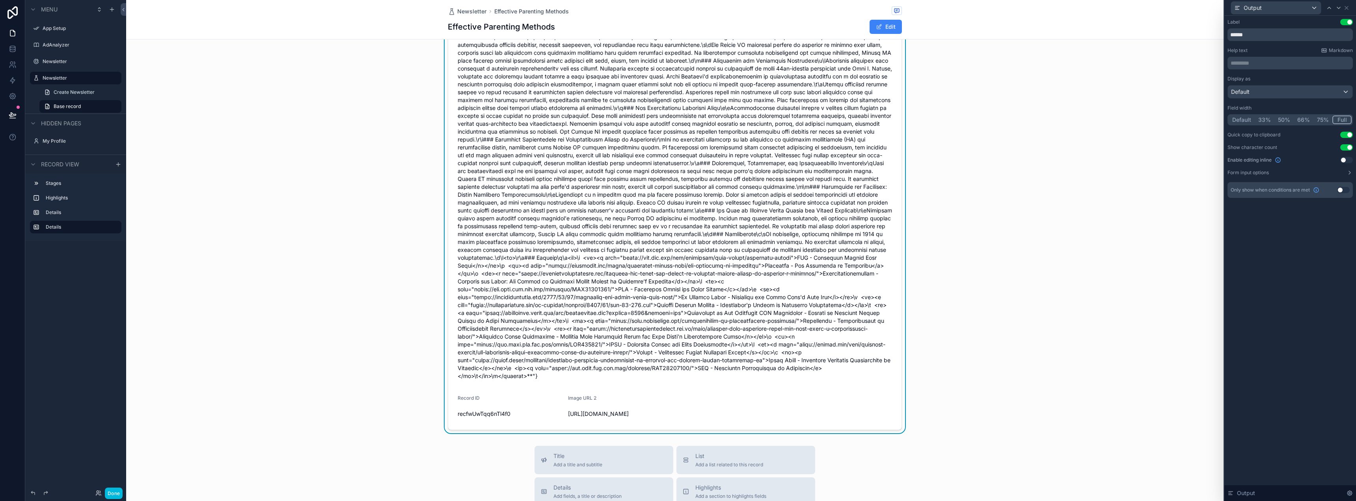
click at [587, 303] on span "scrollable content" at bounding box center [675, 194] width 434 height 370
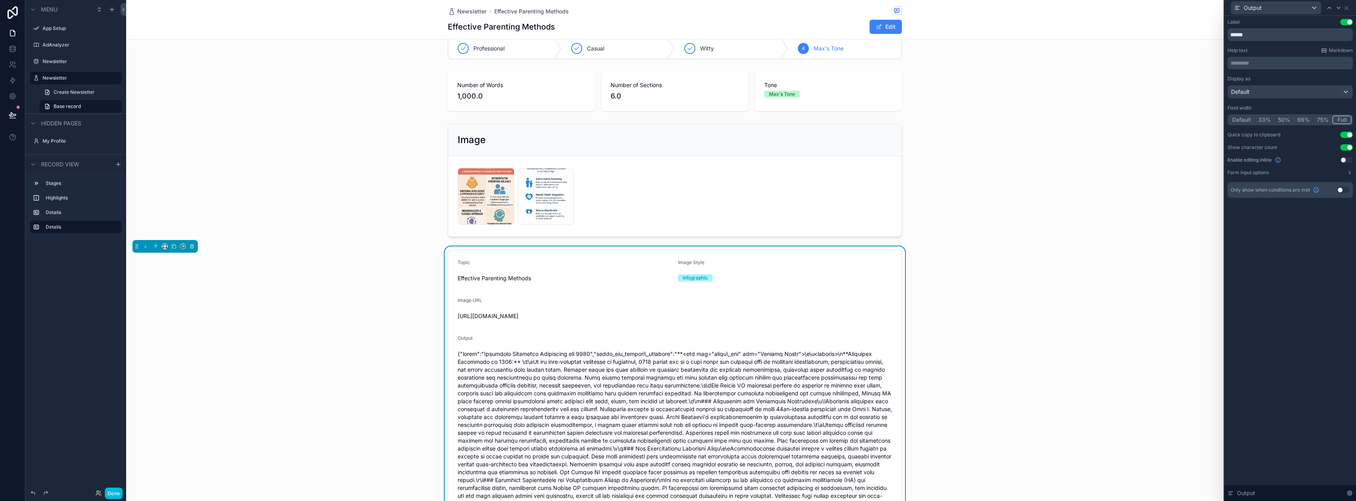
scroll to position [0, 0]
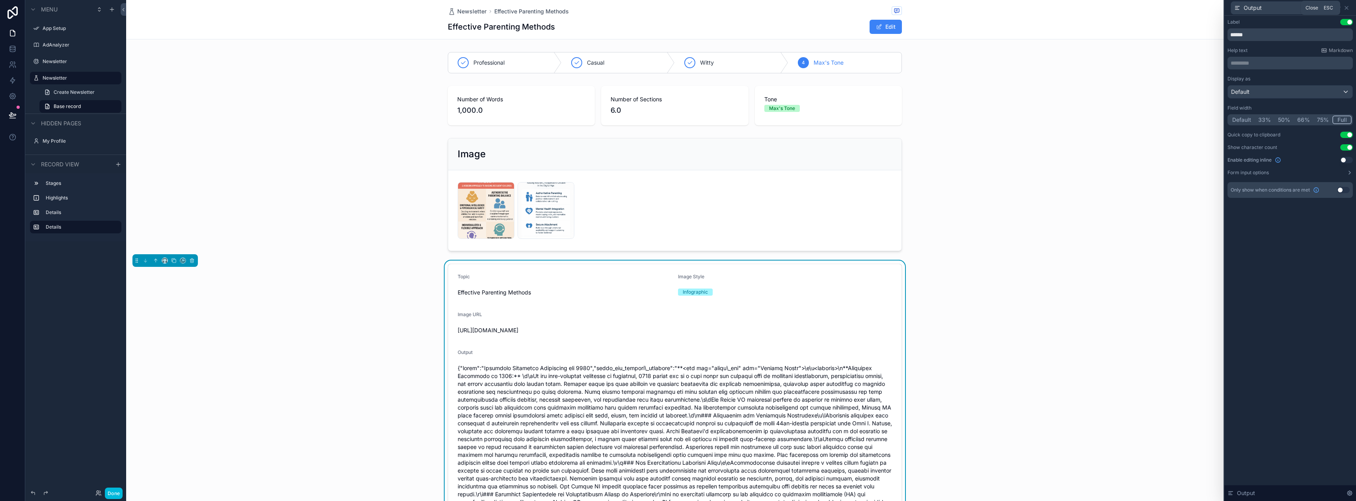
click at [1346, 5] on icon at bounding box center [1346, 8] width 6 height 6
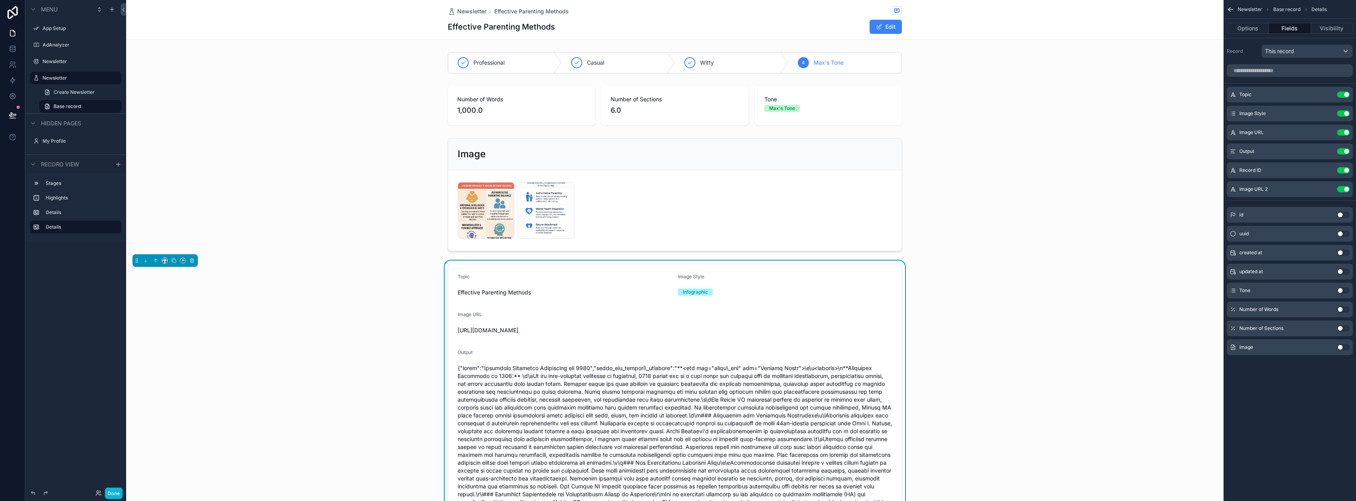
click at [116, 496] on button "Done" at bounding box center [114, 492] width 18 height 11
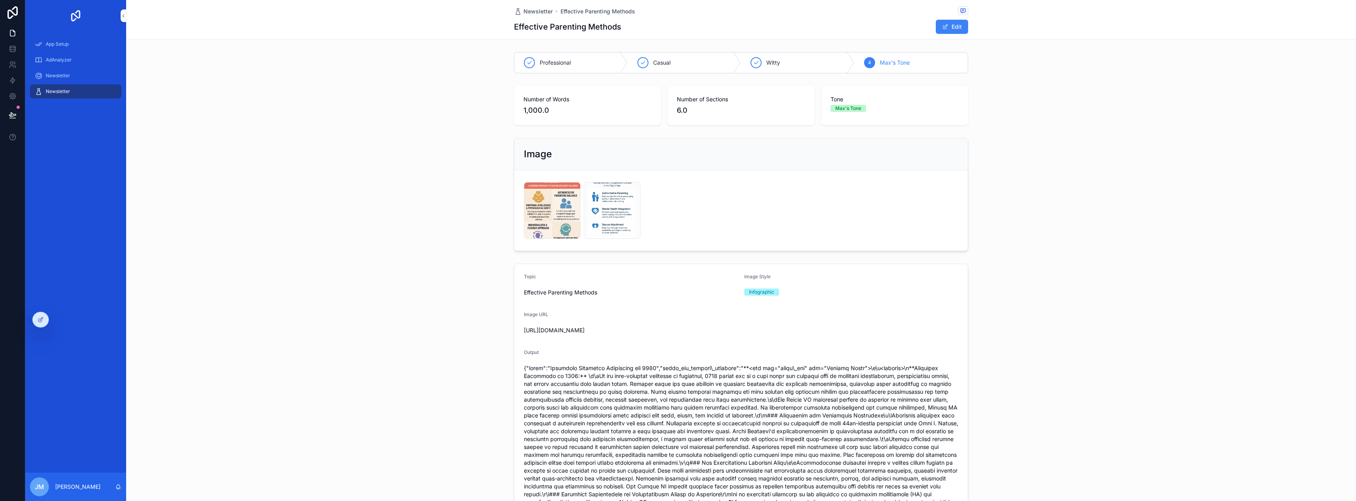
click at [41, 324] on div at bounding box center [41, 319] width 16 height 15
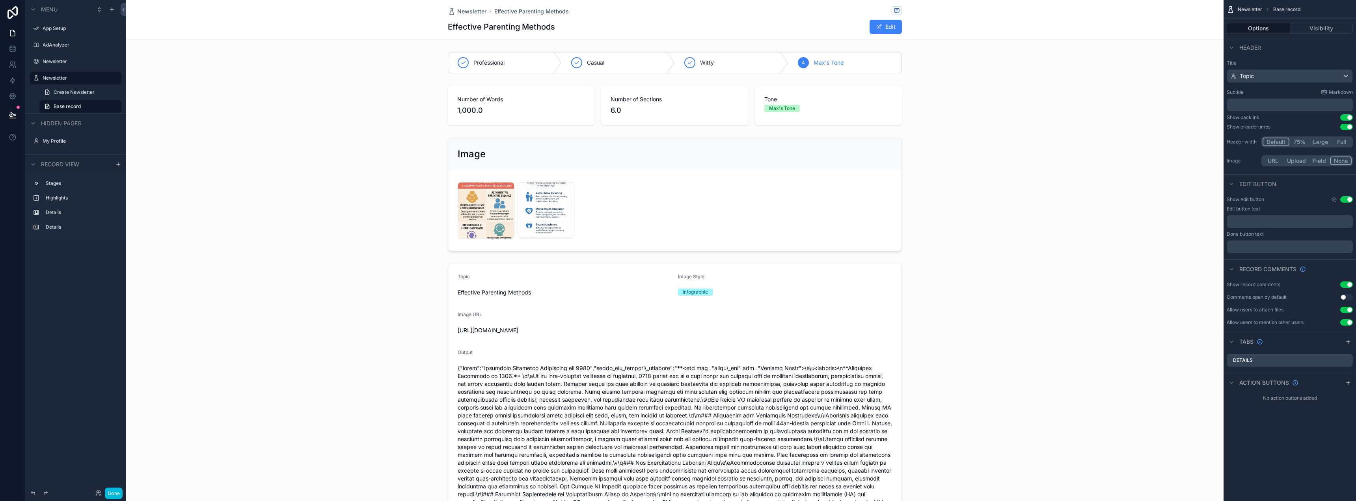
click at [0, 0] on icon "scrollable content" at bounding box center [0, 0] width 0 height 0
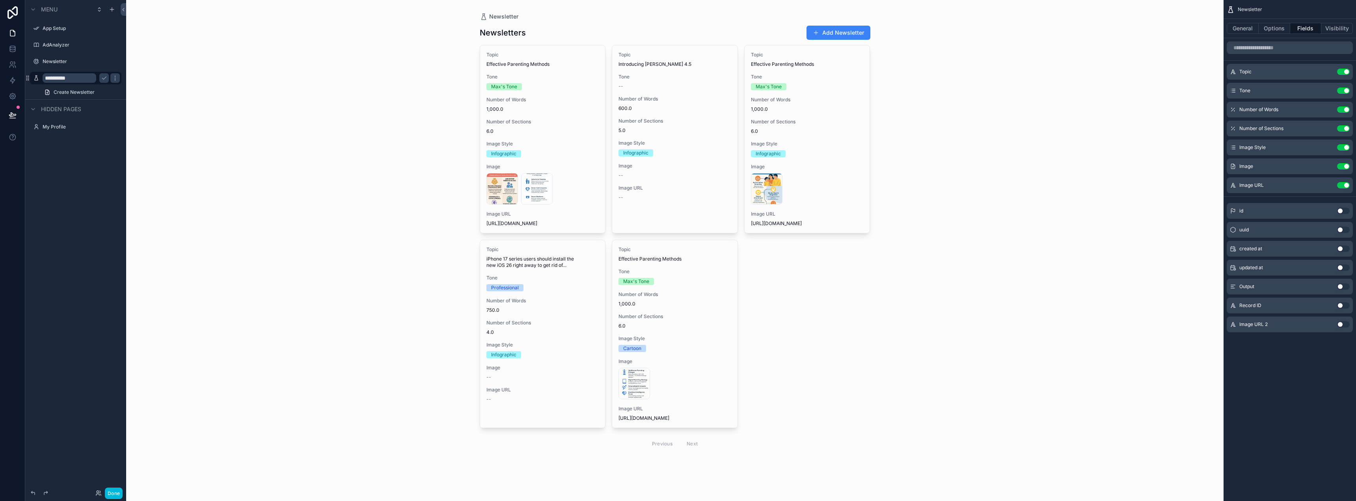
click at [78, 82] on input "**********" at bounding box center [70, 77] width 54 height 9
type input "**********"
click at [100, 79] on button "scrollable content" at bounding box center [103, 77] width 9 height 9
click at [239, 146] on div "Newsletter v2 Newsletters Add Newsletter Topic Effective Parenting Methods Tone…" at bounding box center [674, 250] width 1097 height 501
click at [113, 493] on button "Done" at bounding box center [114, 492] width 18 height 11
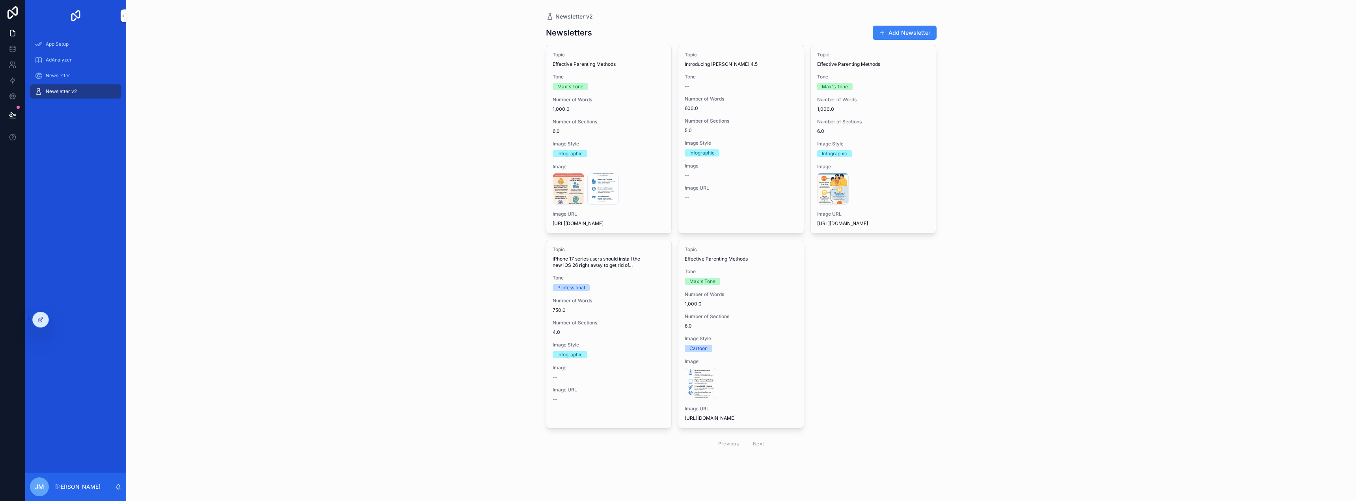
drag, startPoint x: 753, startPoint y: 488, endPoint x: 755, endPoint y: 498, distance: 10.3
click at [755, 495] on div "Newsletter v2 Newsletters Add Newsletter Topic Effective Parenting Methods Tone…" at bounding box center [740, 250] width 1229 height 501
